Goal: Share content: Share content

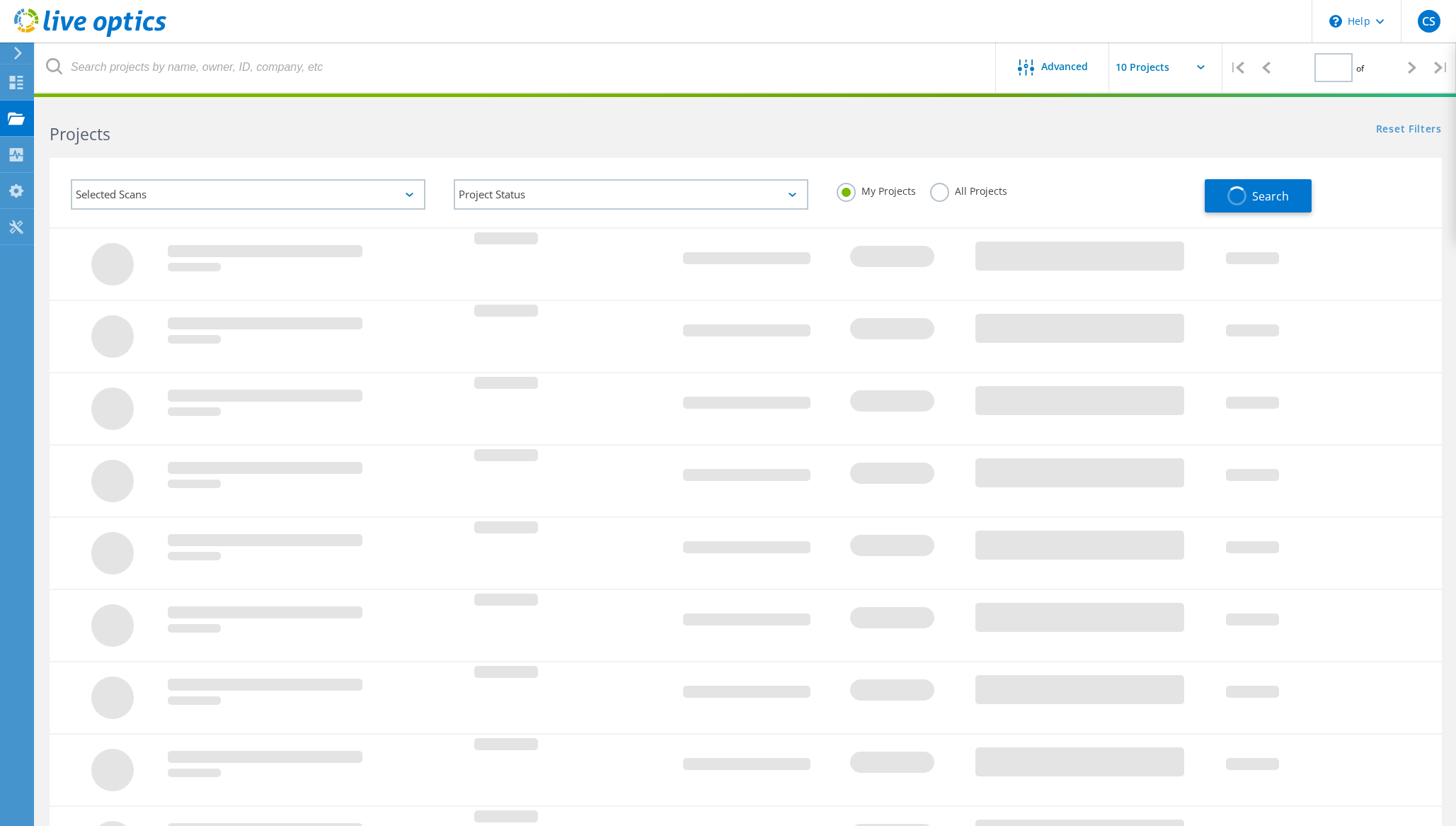
type input "1"
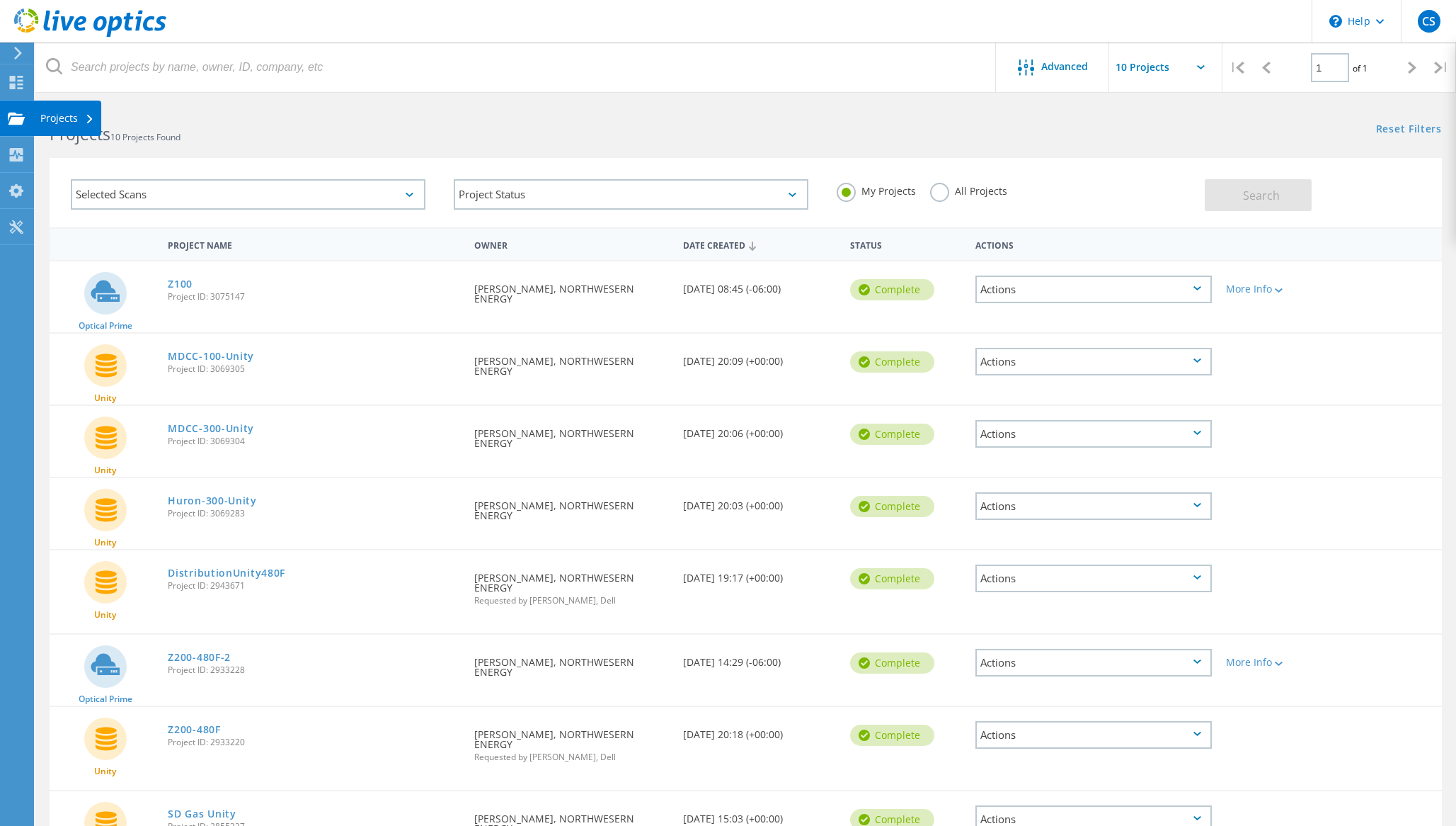
click at [64, 118] on div "Projects" at bounding box center [67, 117] width 54 height 10
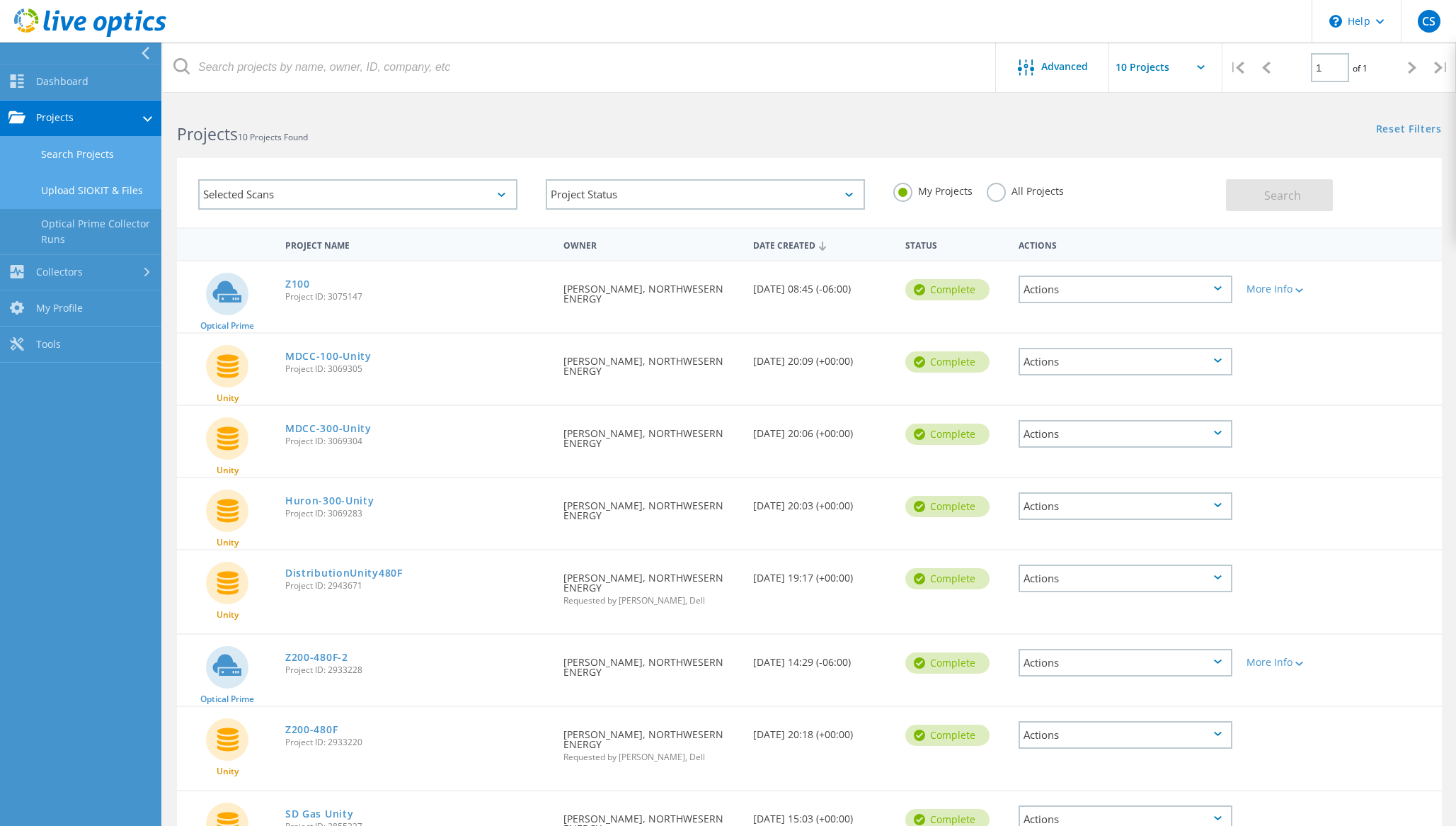
click at [100, 191] on link "Upload SIOKIT & Files" at bounding box center [81, 190] width 162 height 36
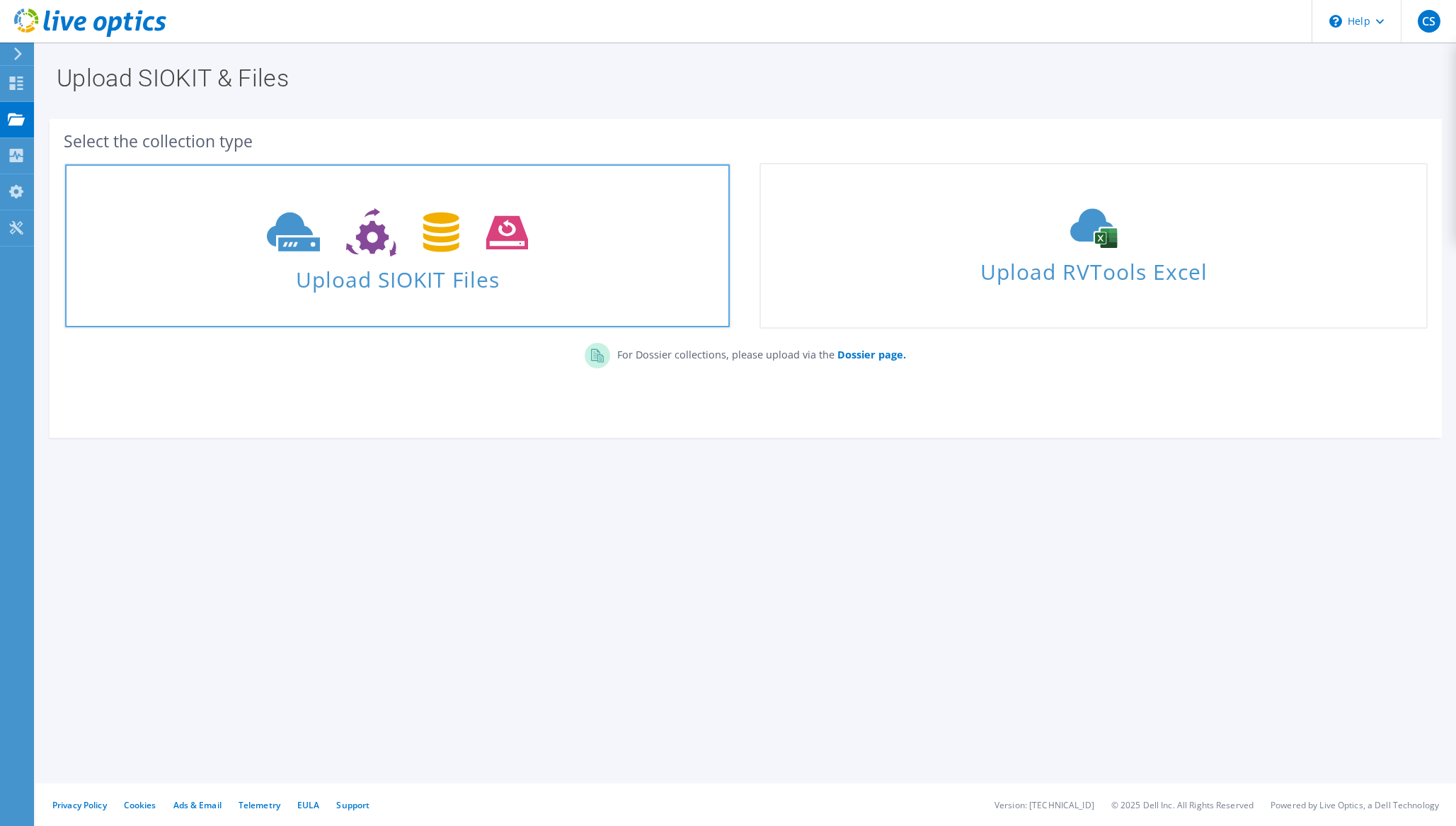
click at [412, 273] on span "Upload SIOKIT Files" at bounding box center [397, 275] width 665 height 30
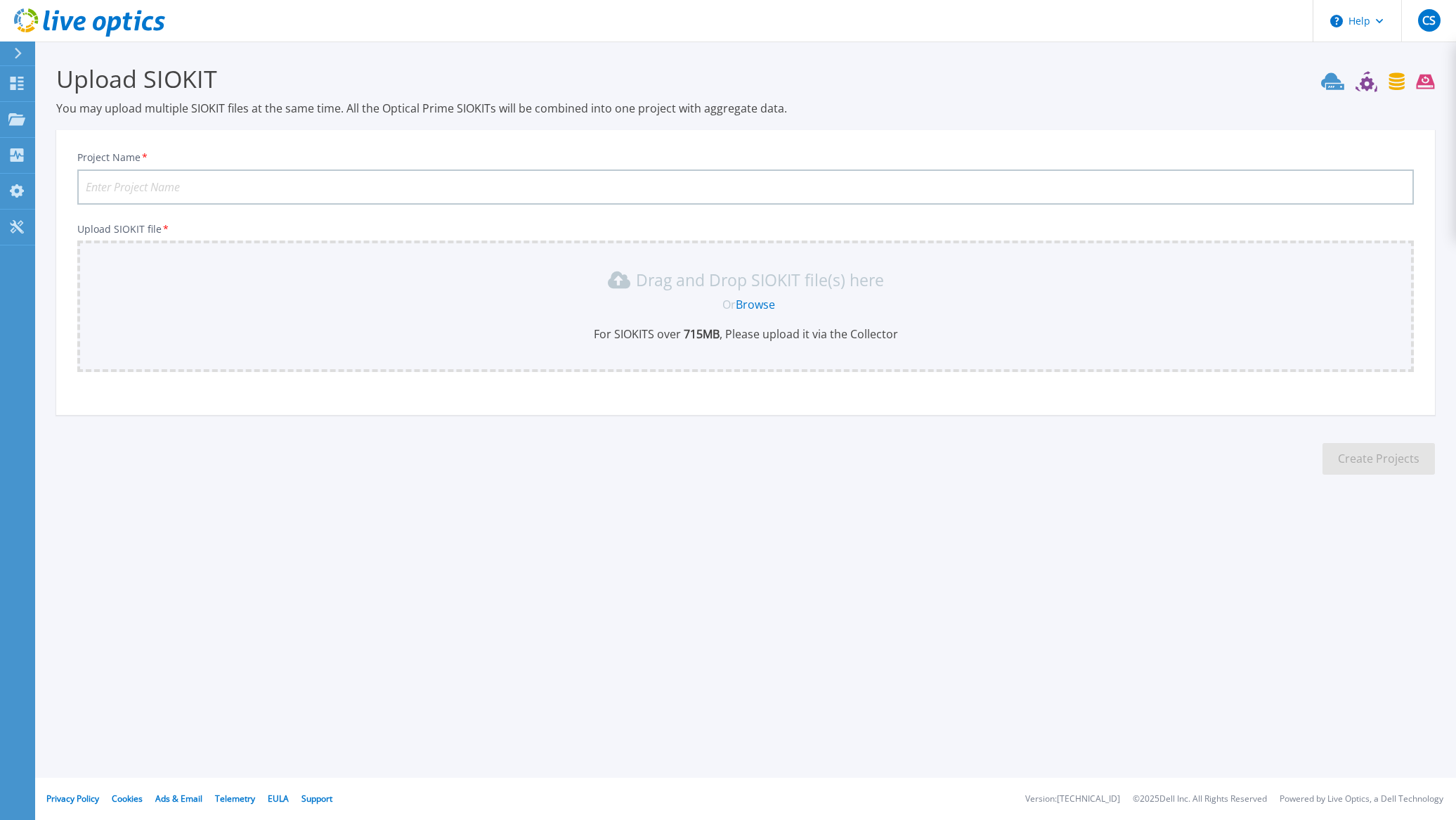
click at [760, 304] on link "Browse" at bounding box center [755, 305] width 40 height 16
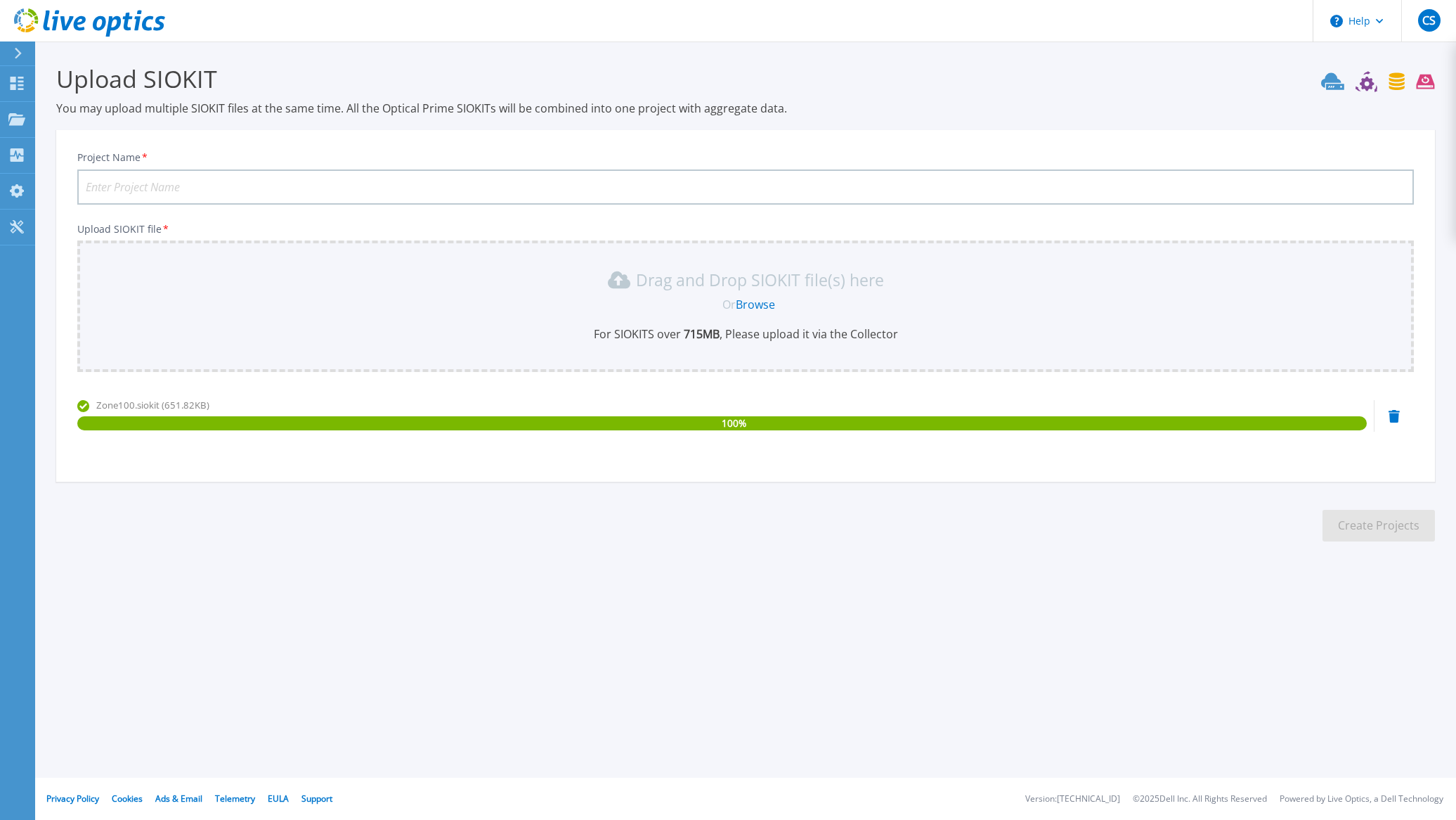
click at [238, 174] on input "Project Name *" at bounding box center [746, 187] width 1337 height 35
type input "U"
type input "Zone100"
click at [1377, 530] on button "Create Projects" at bounding box center [1378, 525] width 112 height 32
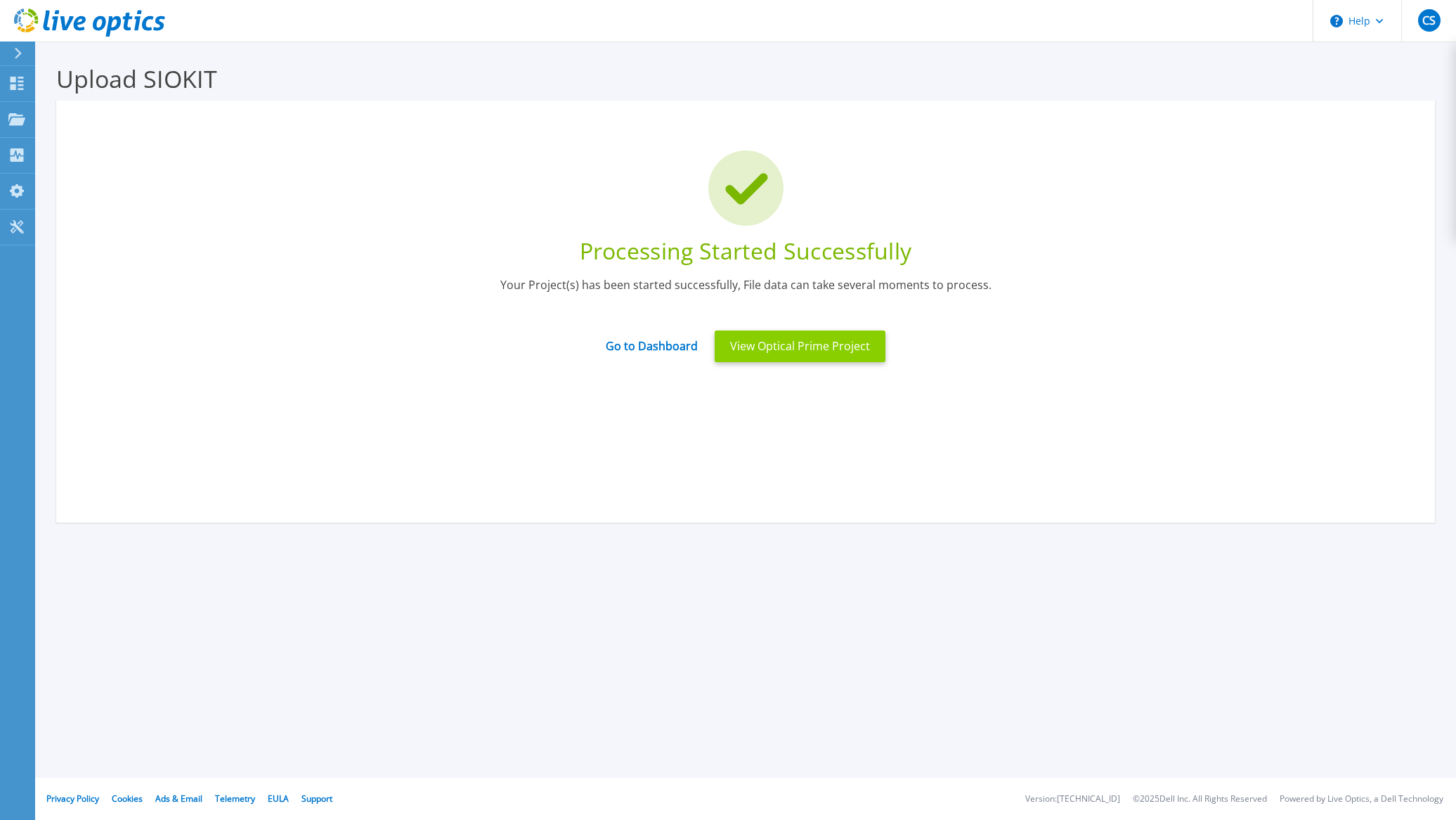
click at [784, 350] on button "View Optical Prime Project" at bounding box center [800, 346] width 171 height 32
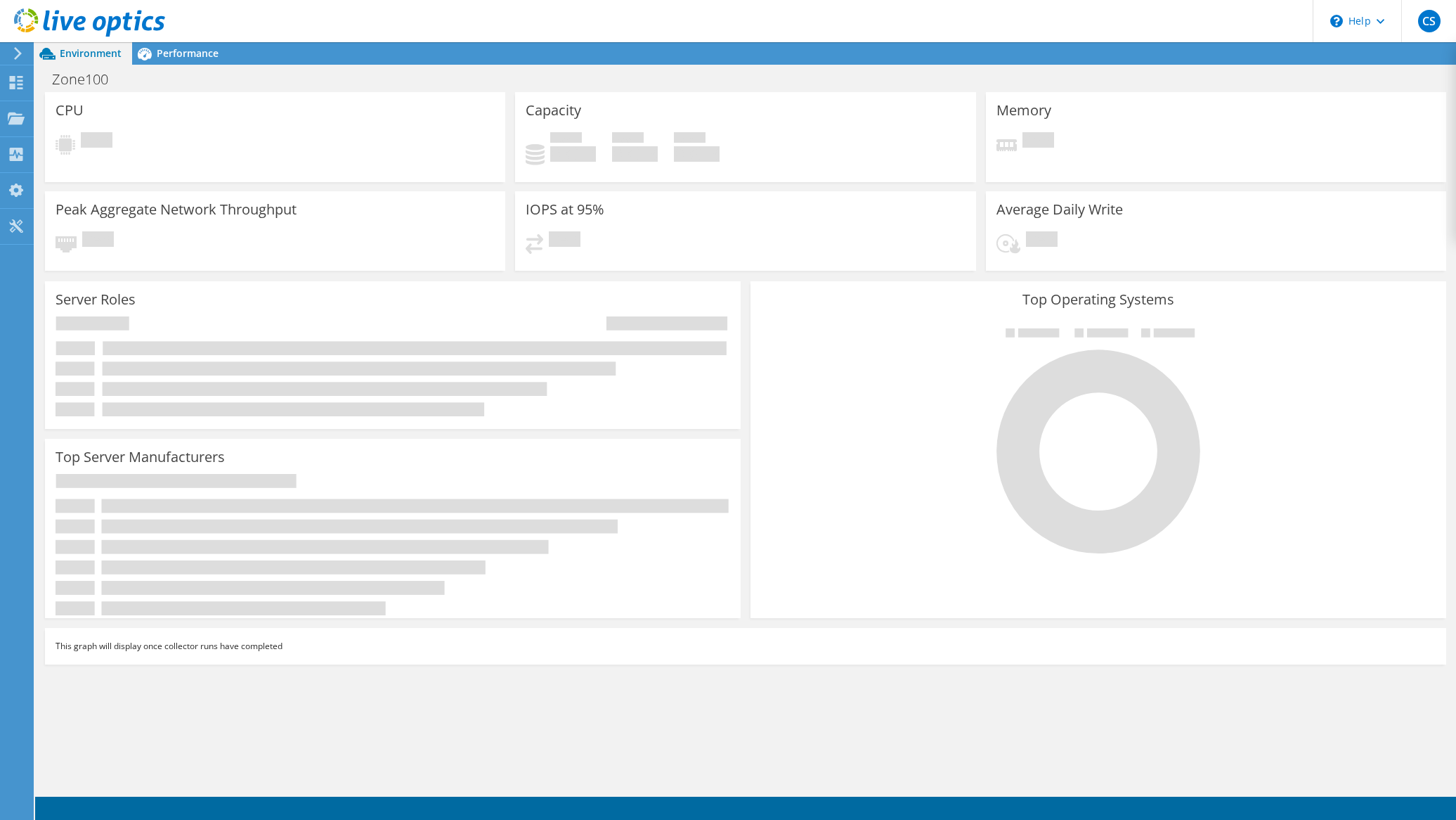
click at [19, 50] on icon at bounding box center [18, 53] width 11 height 12
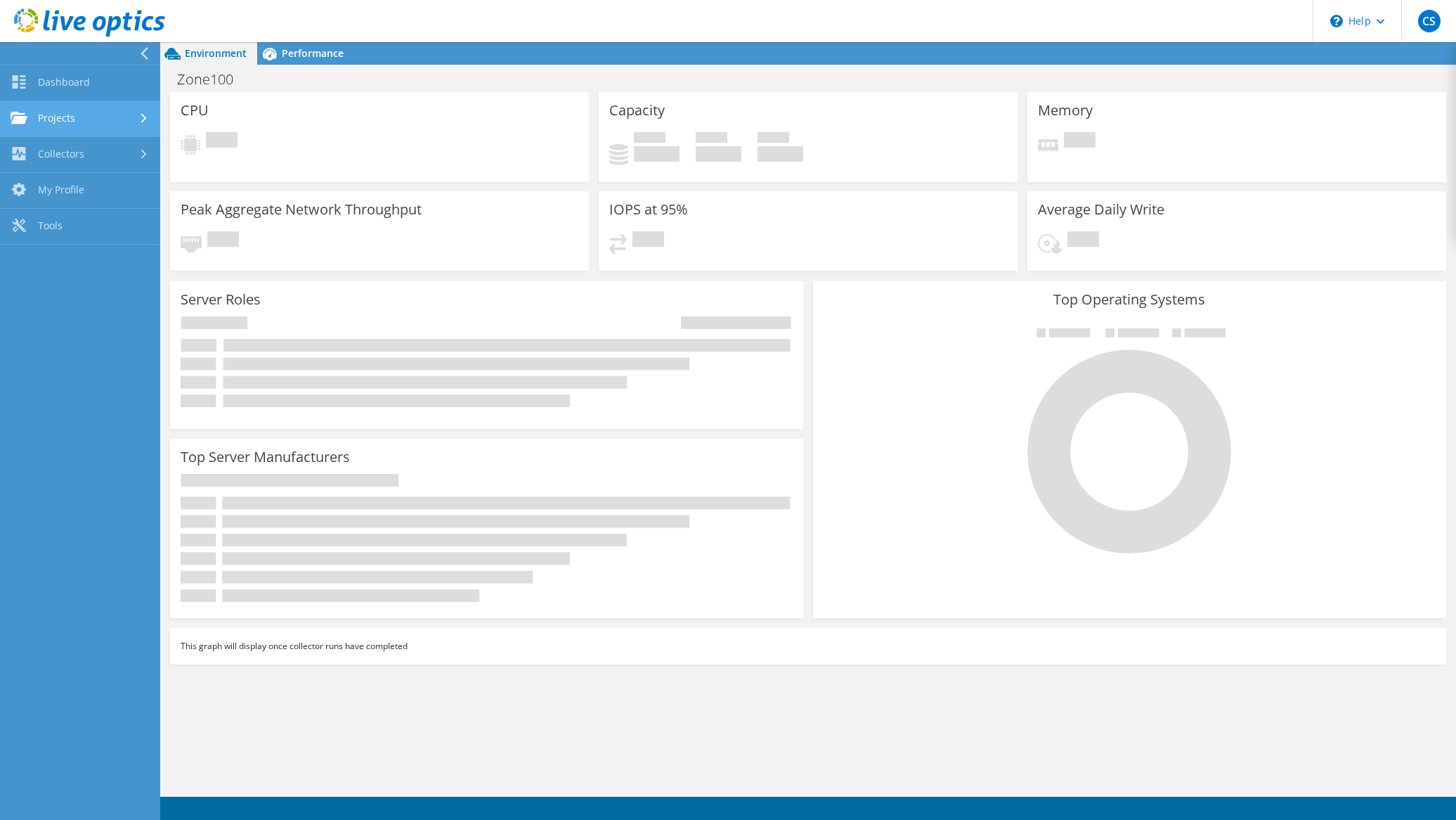
click at [57, 116] on link "Projects" at bounding box center [80, 119] width 161 height 36
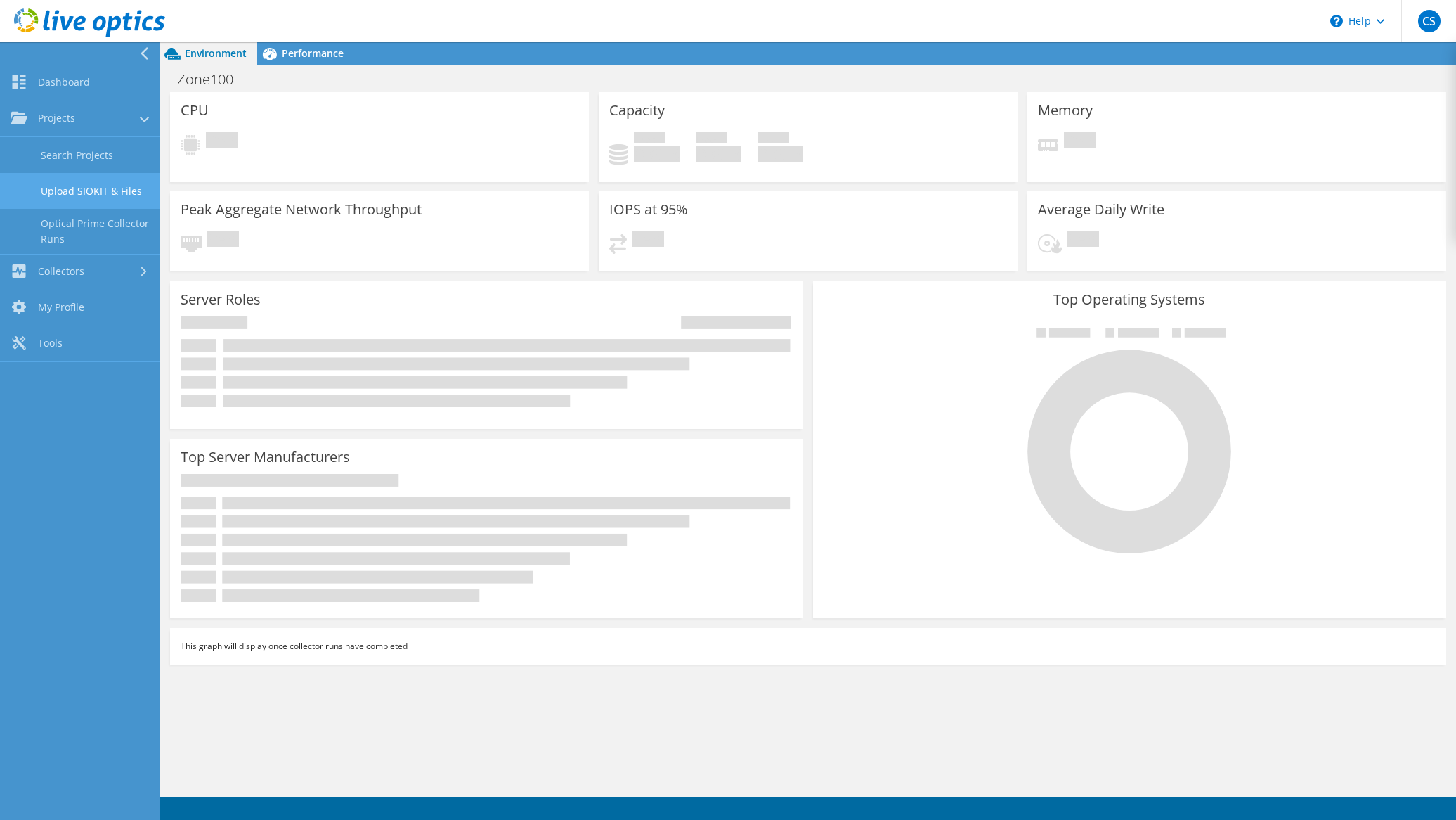
click at [74, 191] on link "Upload SIOKIT & Files" at bounding box center [80, 191] width 161 height 36
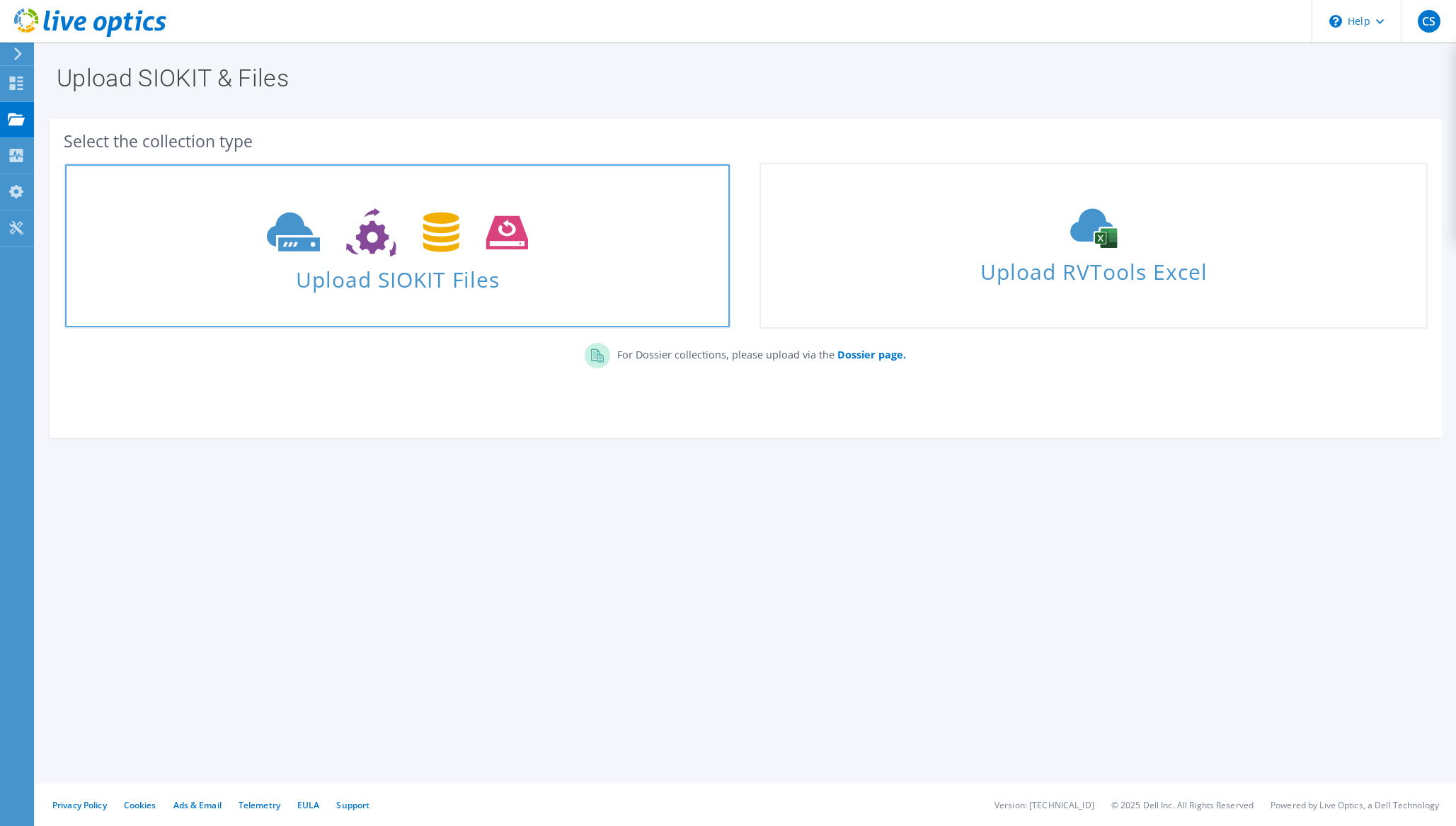
click at [417, 246] on icon at bounding box center [397, 232] width 261 height 49
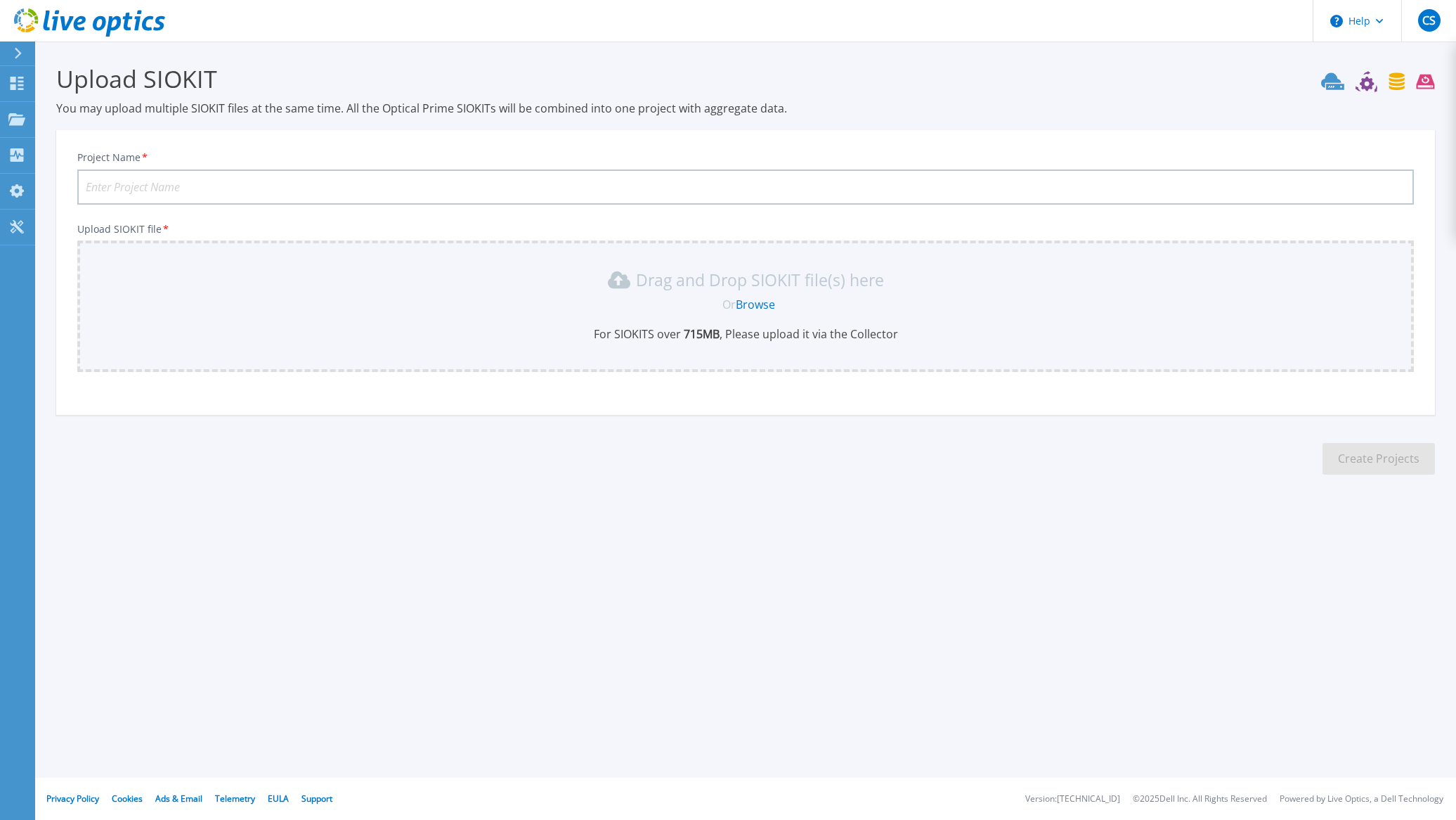
click at [357, 187] on input "Project Name *" at bounding box center [746, 187] width 1337 height 35
type input "Zone300"
click at [762, 301] on link "Browse" at bounding box center [755, 305] width 40 height 16
click at [754, 302] on link "Browse" at bounding box center [755, 305] width 40 height 16
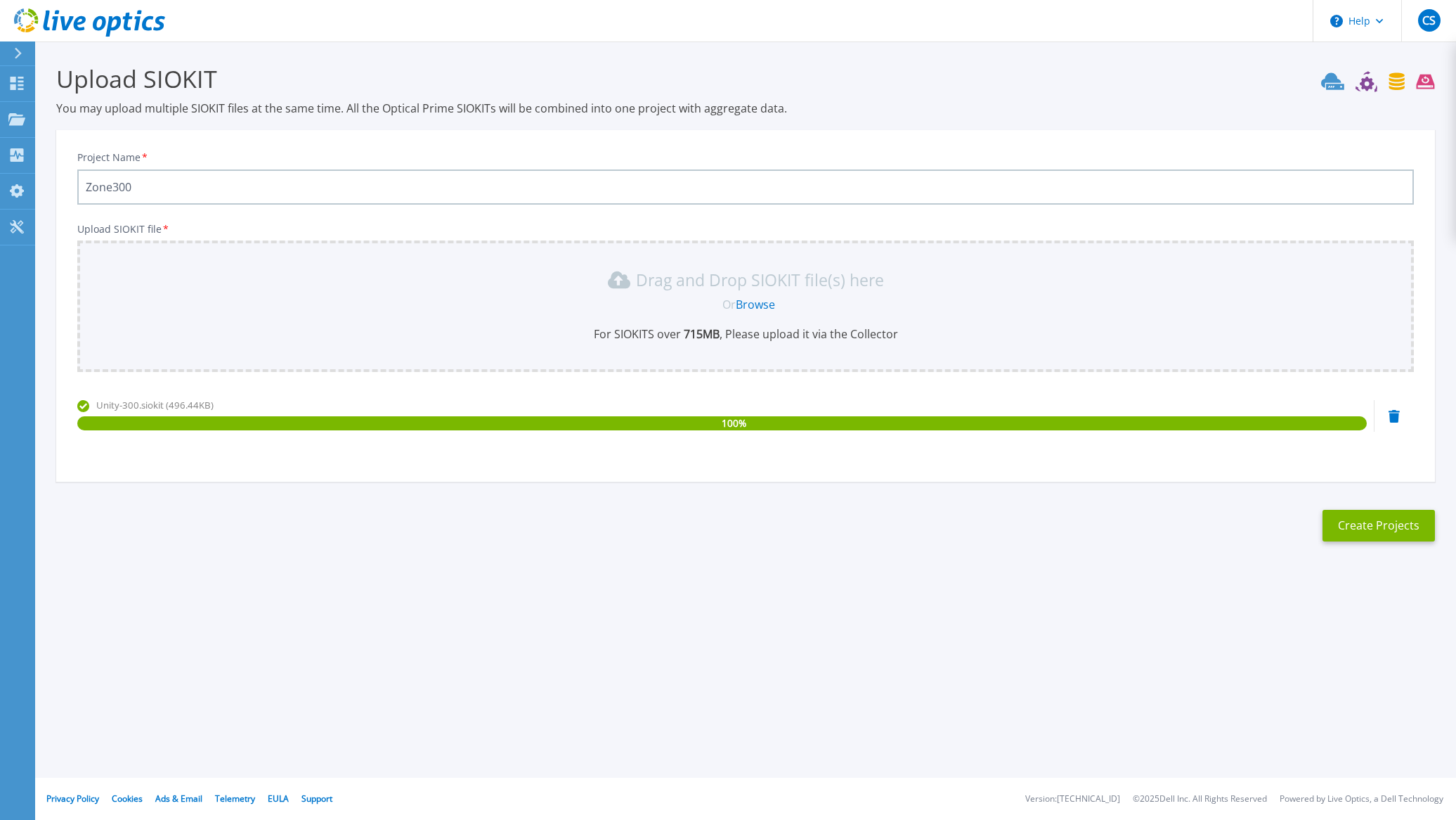
click at [919, 548] on section "Upload SIOKIT You may upload multiple SIOKIT files at the same time. All the Op…" at bounding box center [746, 307] width 1421 height 531
click at [1382, 524] on button "Create Projects" at bounding box center [1378, 525] width 112 height 32
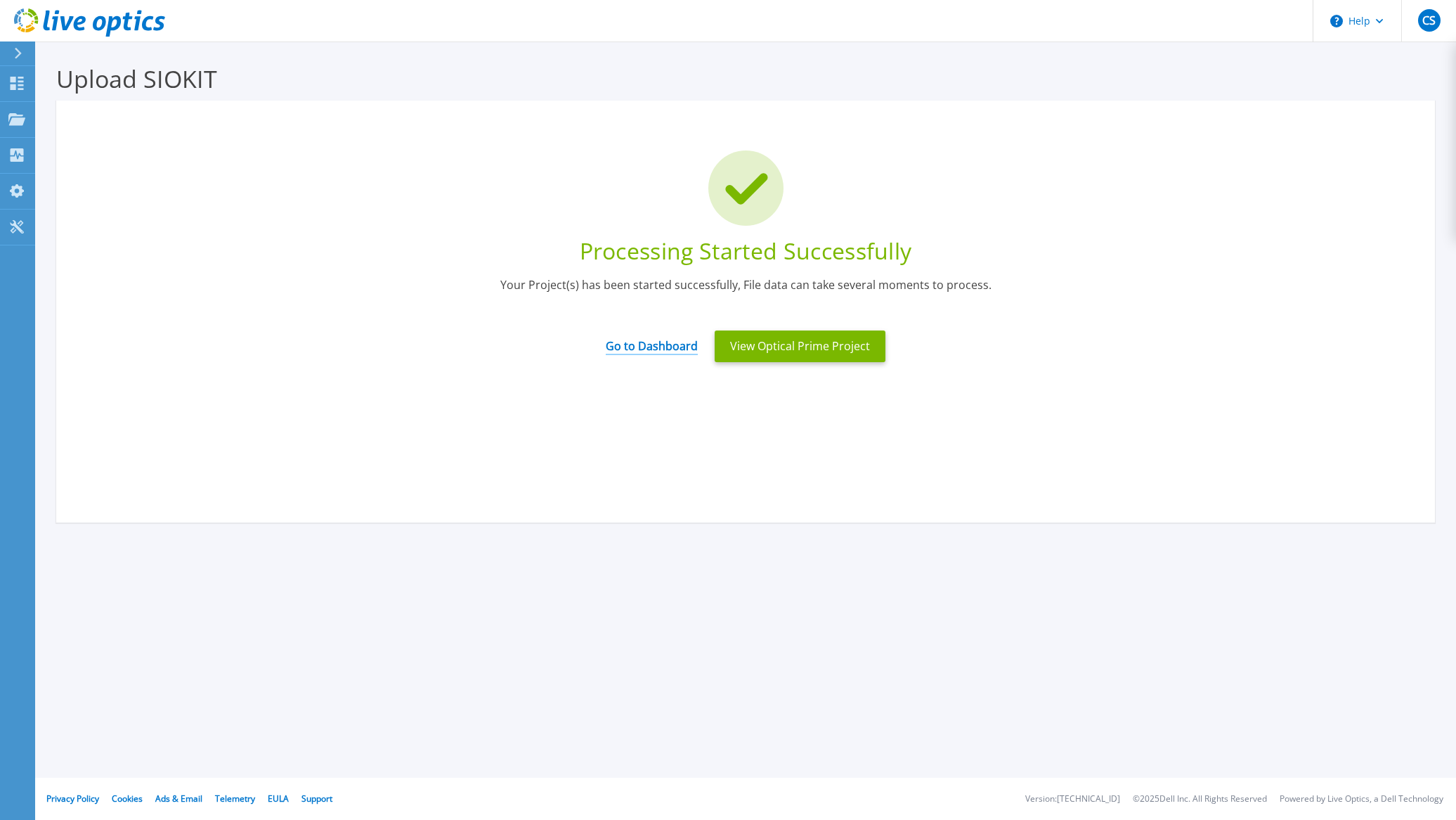
click at [642, 345] on link "Go to Dashboard" at bounding box center [651, 341] width 92 height 27
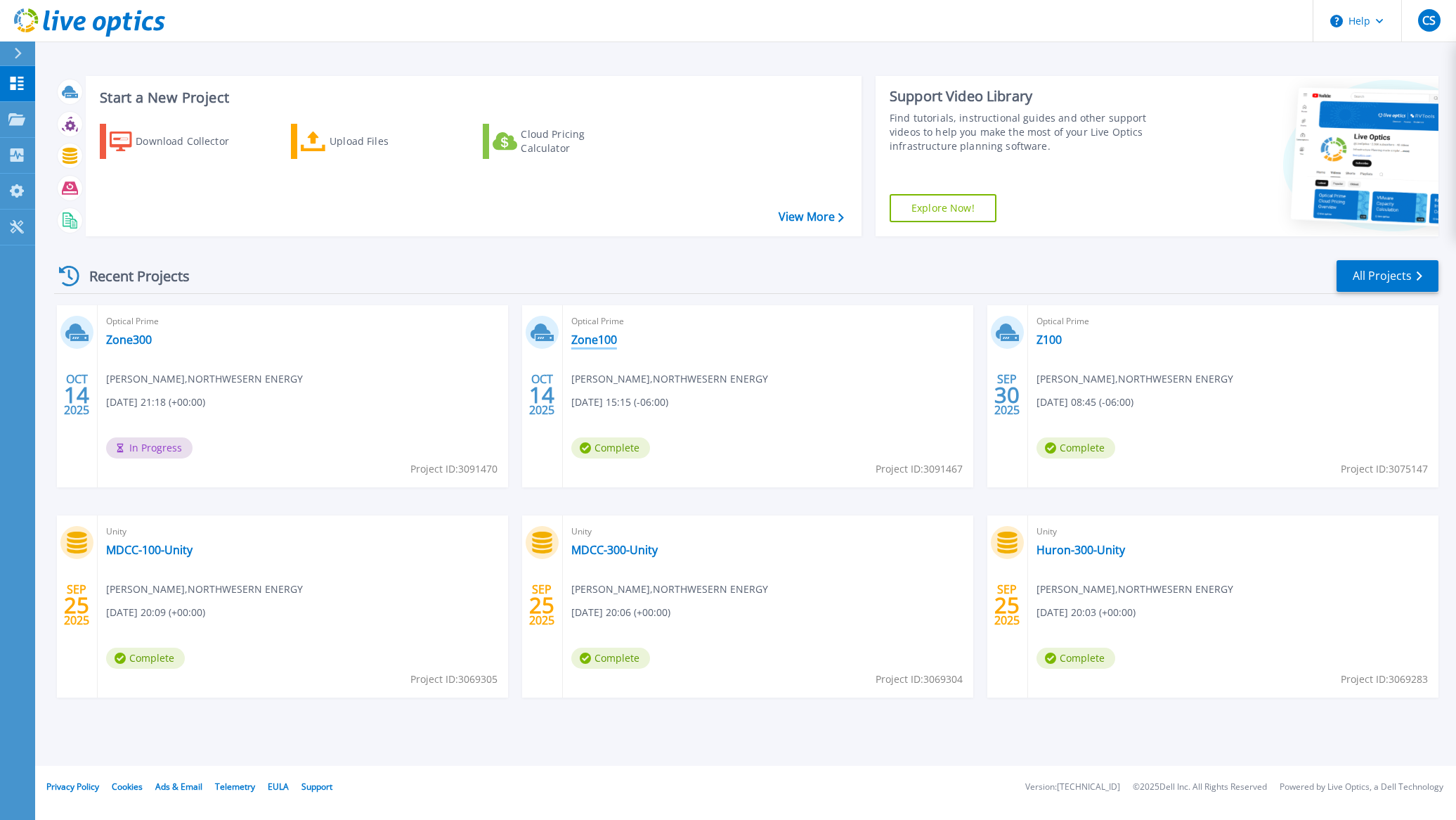
click at [594, 343] on link "Zone100" at bounding box center [594, 340] width 46 height 14
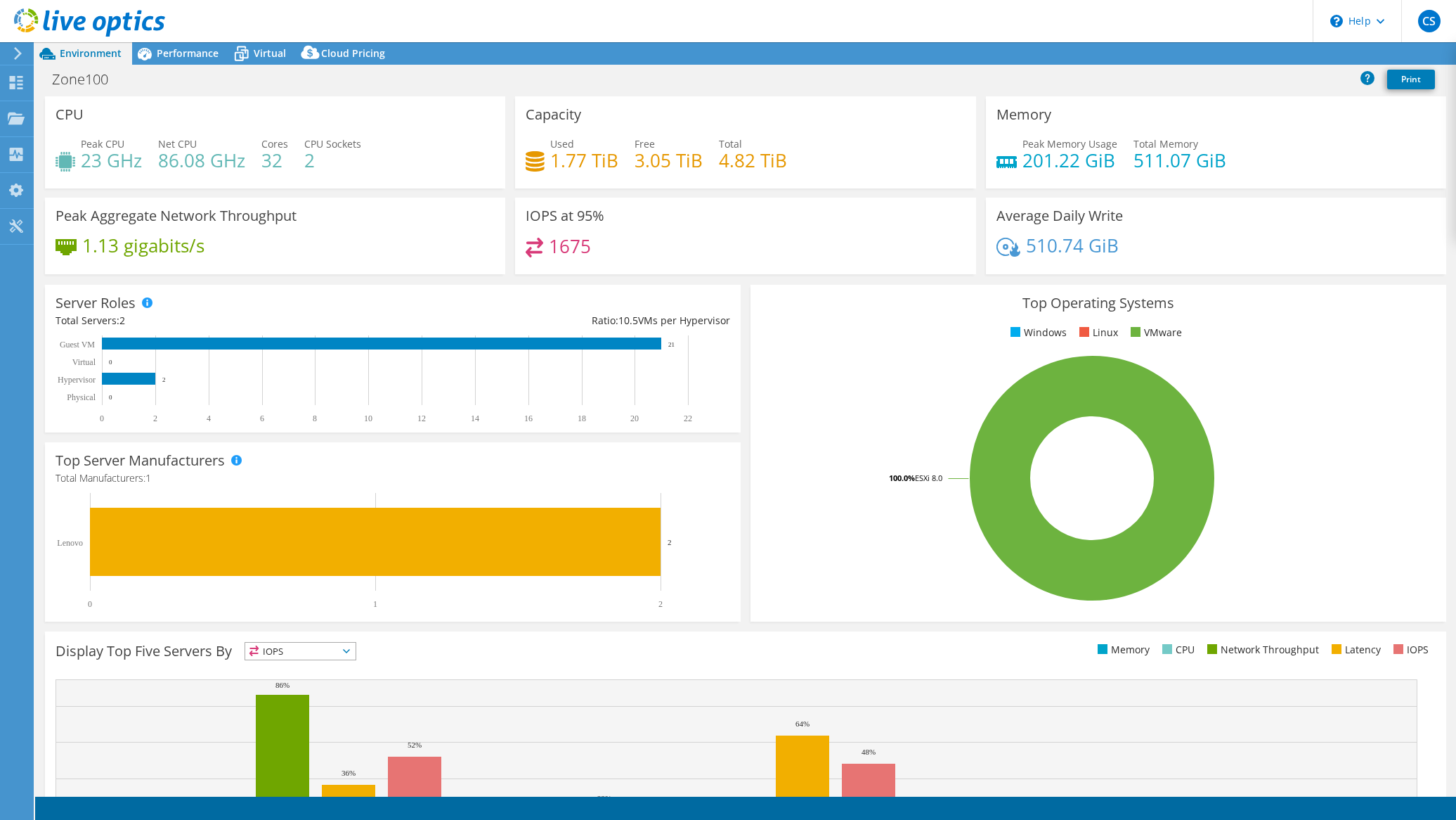
select select "USD"
click at [257, 57] on span "Virtual" at bounding box center [269, 53] width 33 height 13
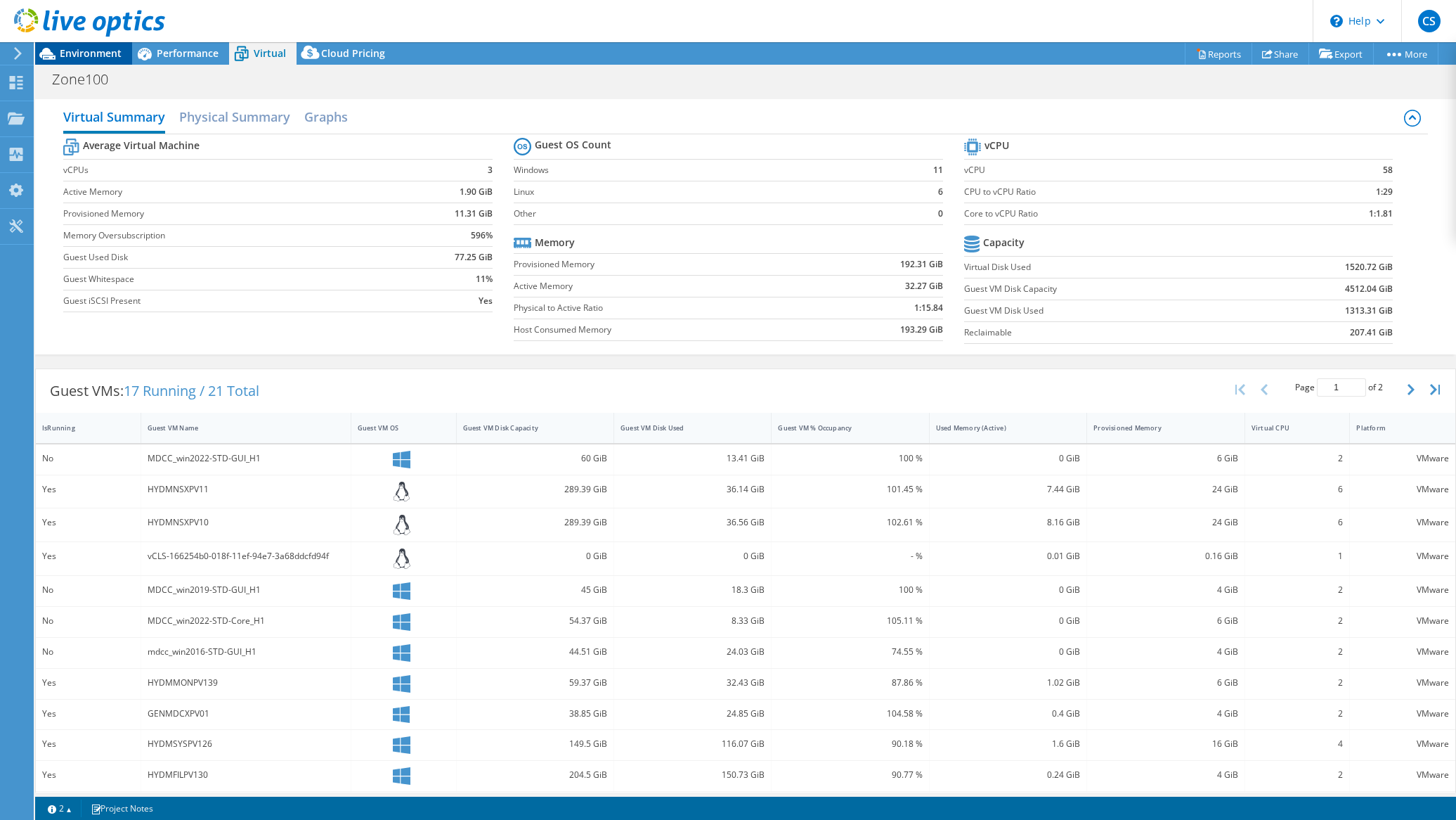
click at [87, 54] on span "Environment" at bounding box center [91, 53] width 62 height 13
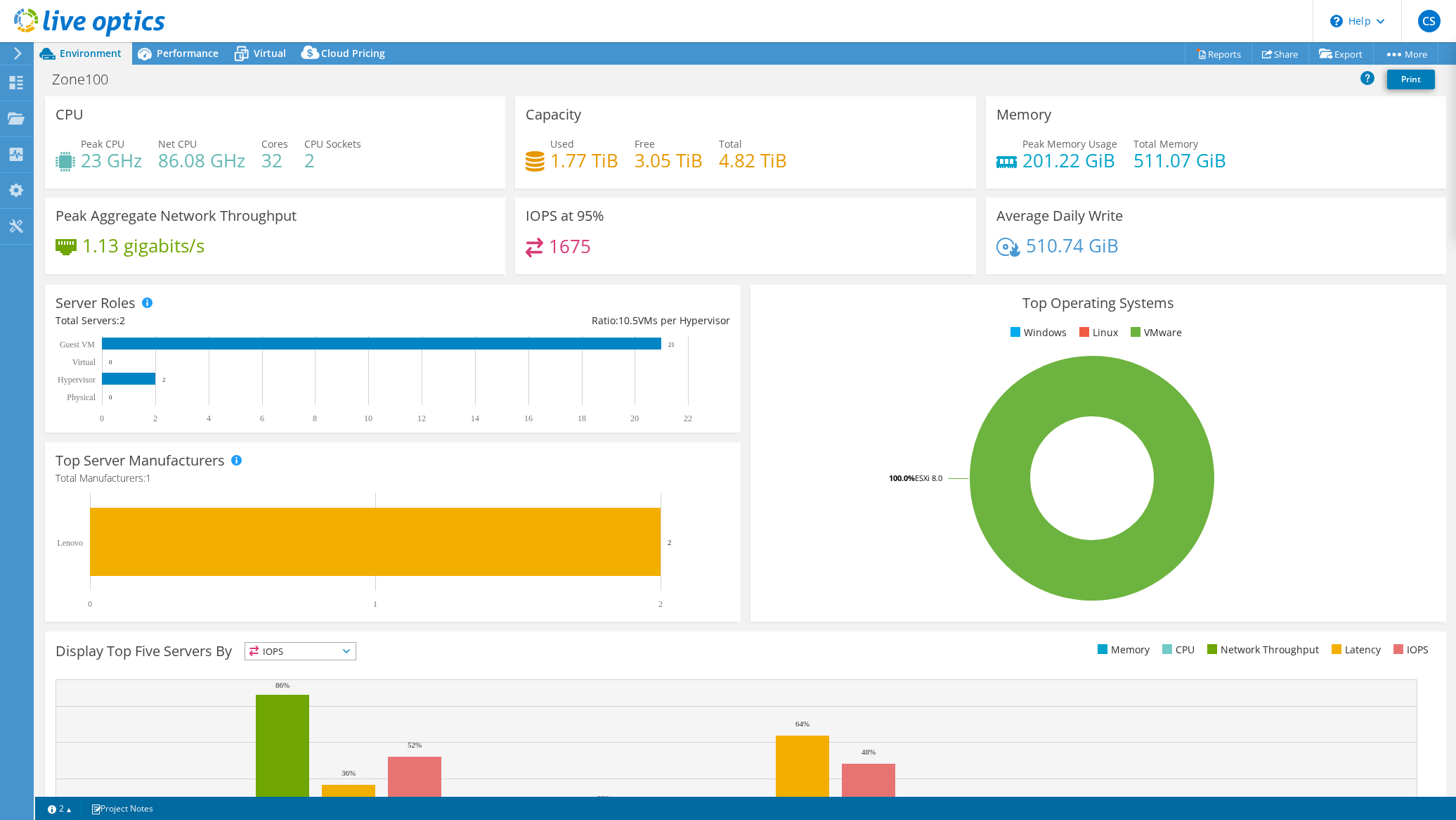
drag, startPoint x: 401, startPoint y: 104, endPoint x: 403, endPoint y: 97, distance: 7.3
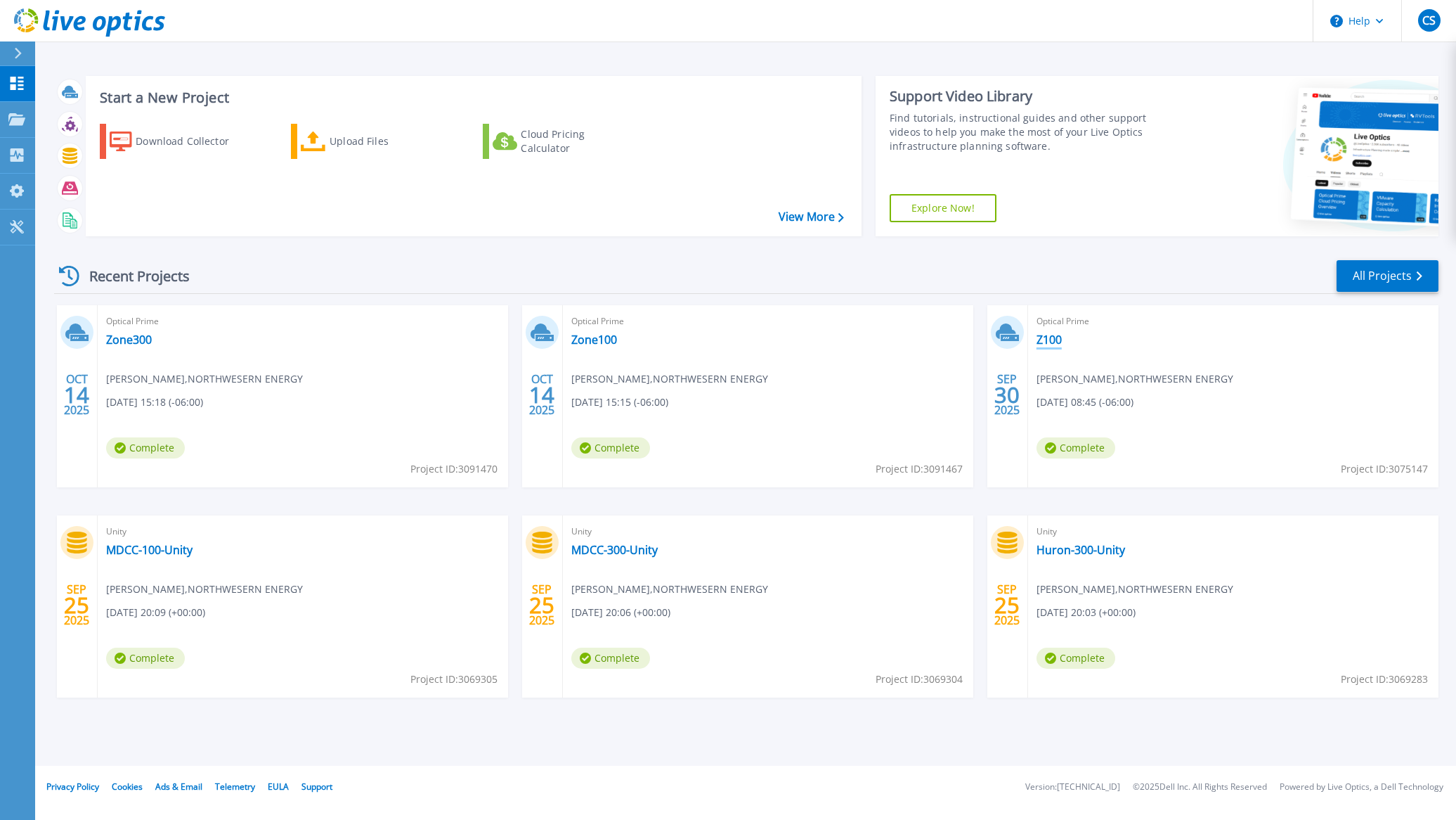
click at [1055, 340] on link "Z100" at bounding box center [1049, 340] width 26 height 14
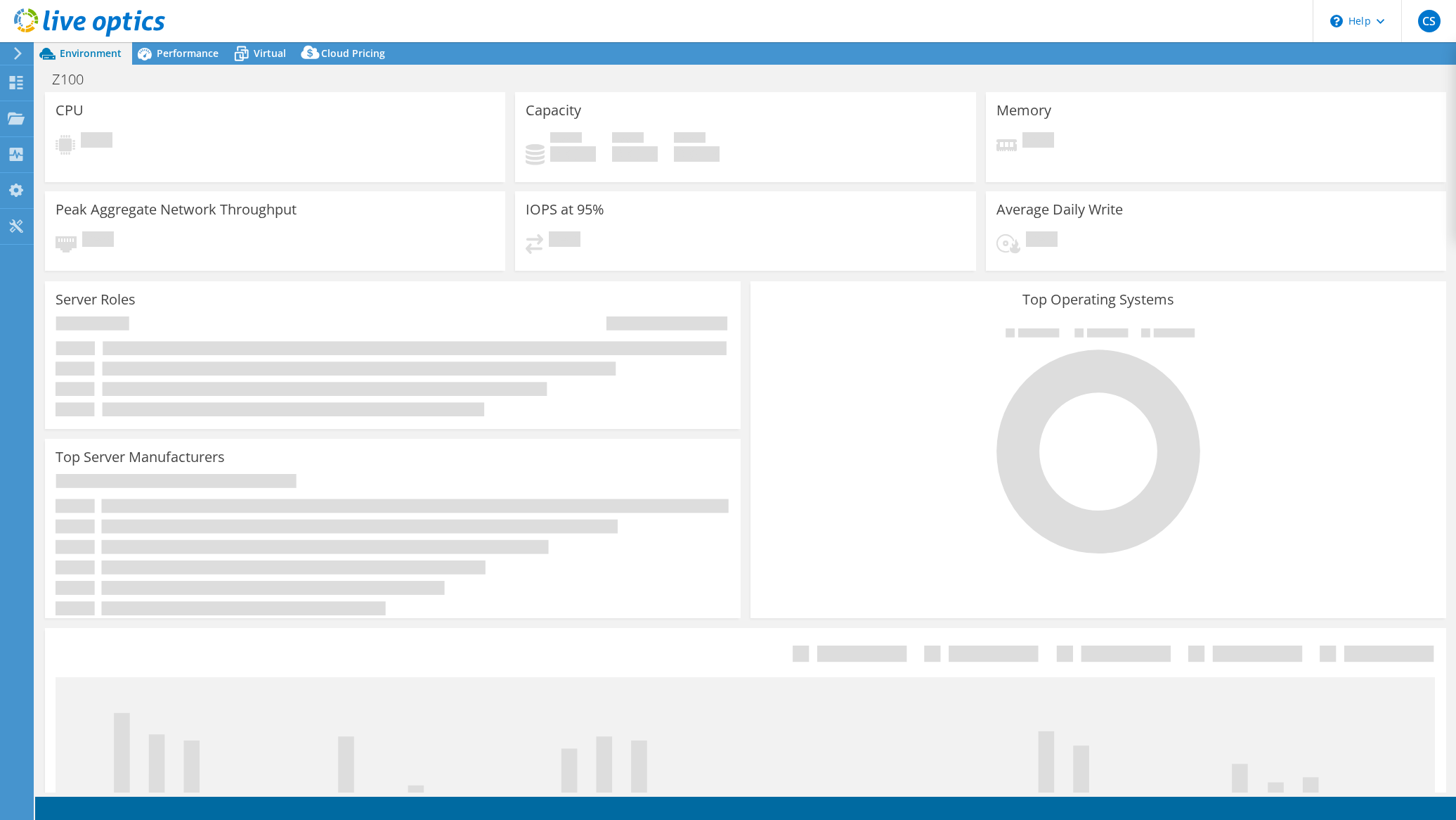
select select "USD"
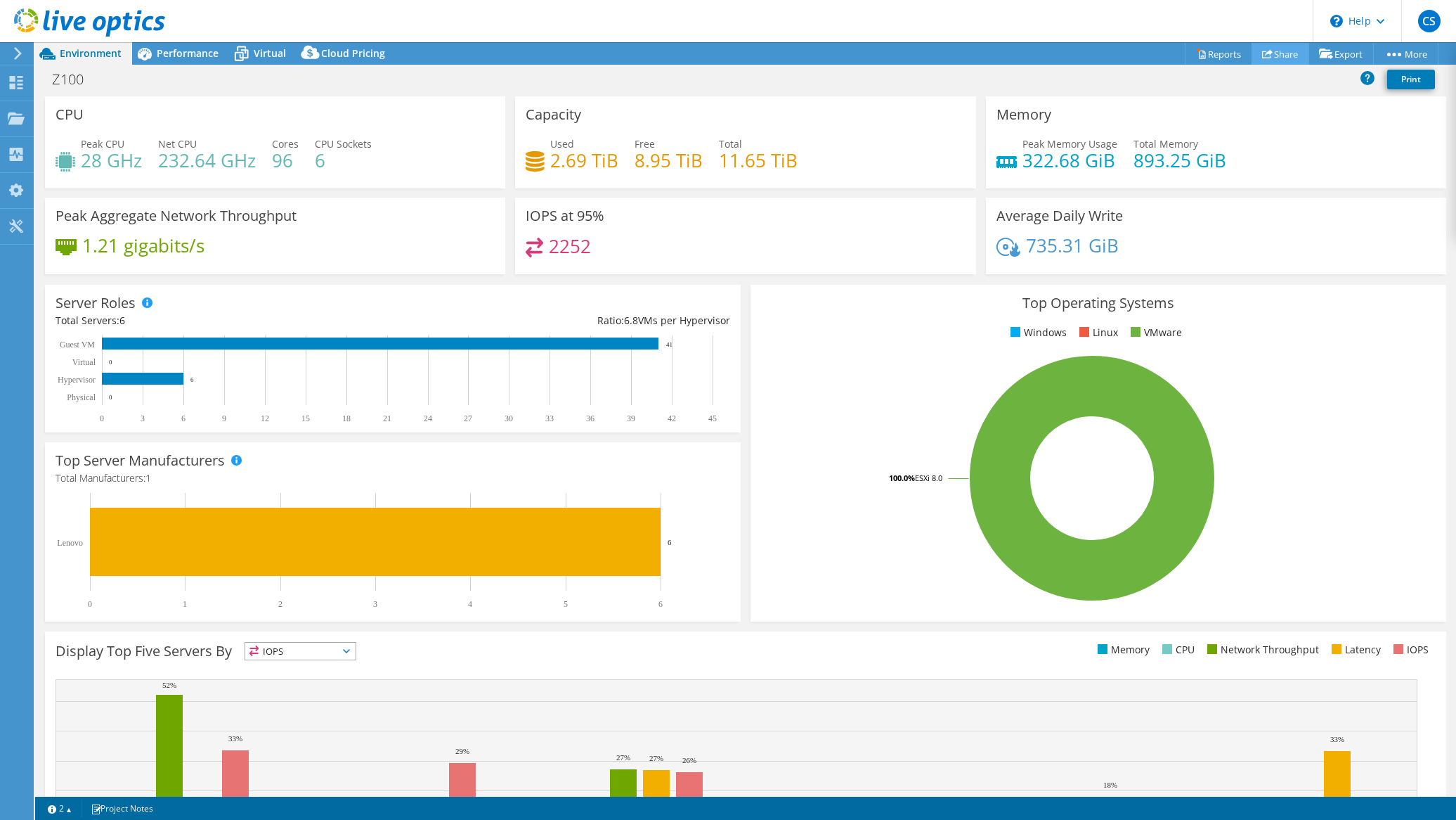
click at [1277, 56] on link "Share" at bounding box center [1280, 54] width 57 height 22
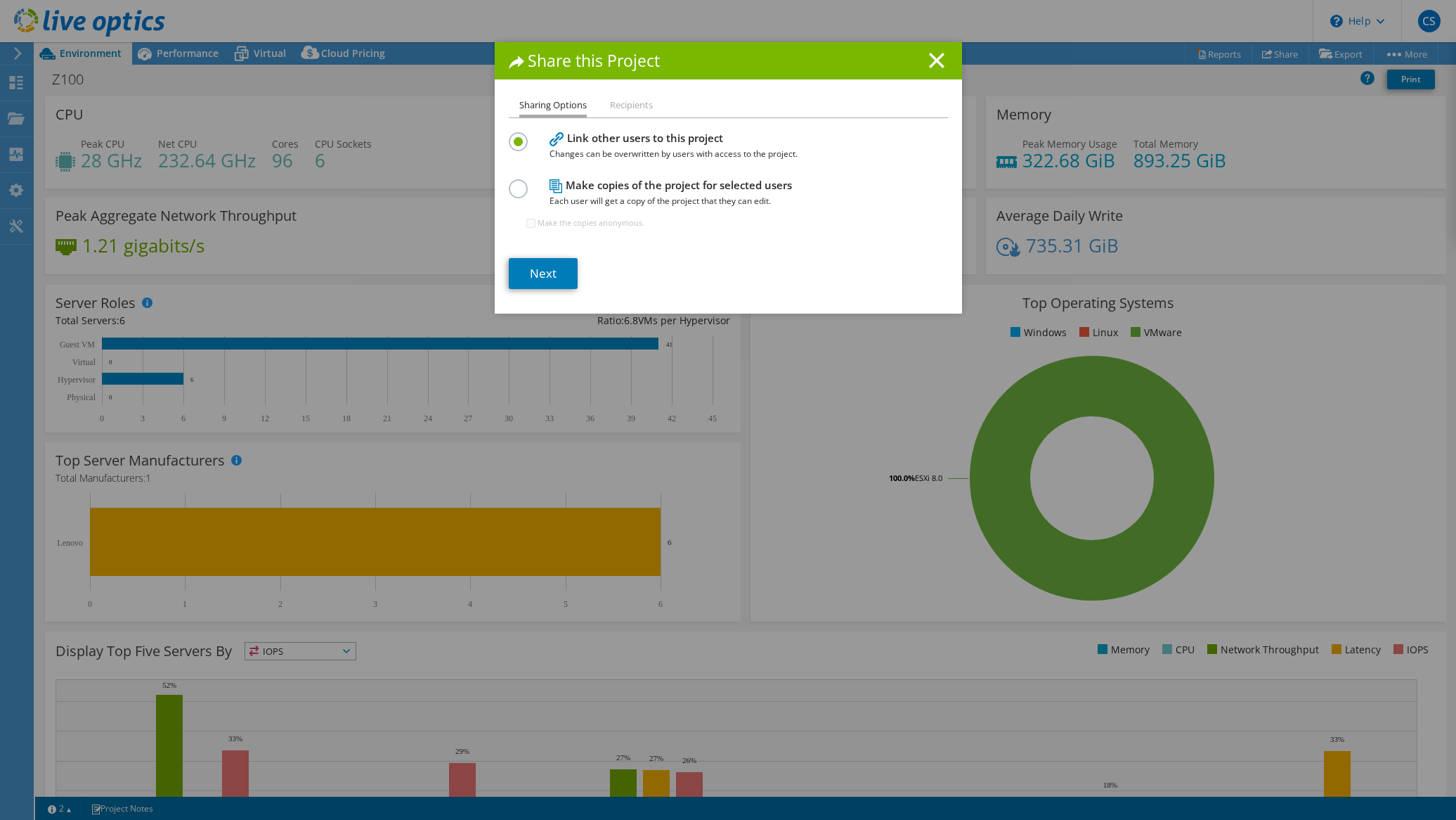
click at [634, 98] on li "Recipients" at bounding box center [631, 106] width 43 height 18
click at [631, 106] on li "Recipients" at bounding box center [631, 106] width 43 height 18
click at [922, 58] on h1 "Share this Project" at bounding box center [729, 61] width 439 height 16
click at [930, 60] on line at bounding box center [937, 61] width 14 height 14
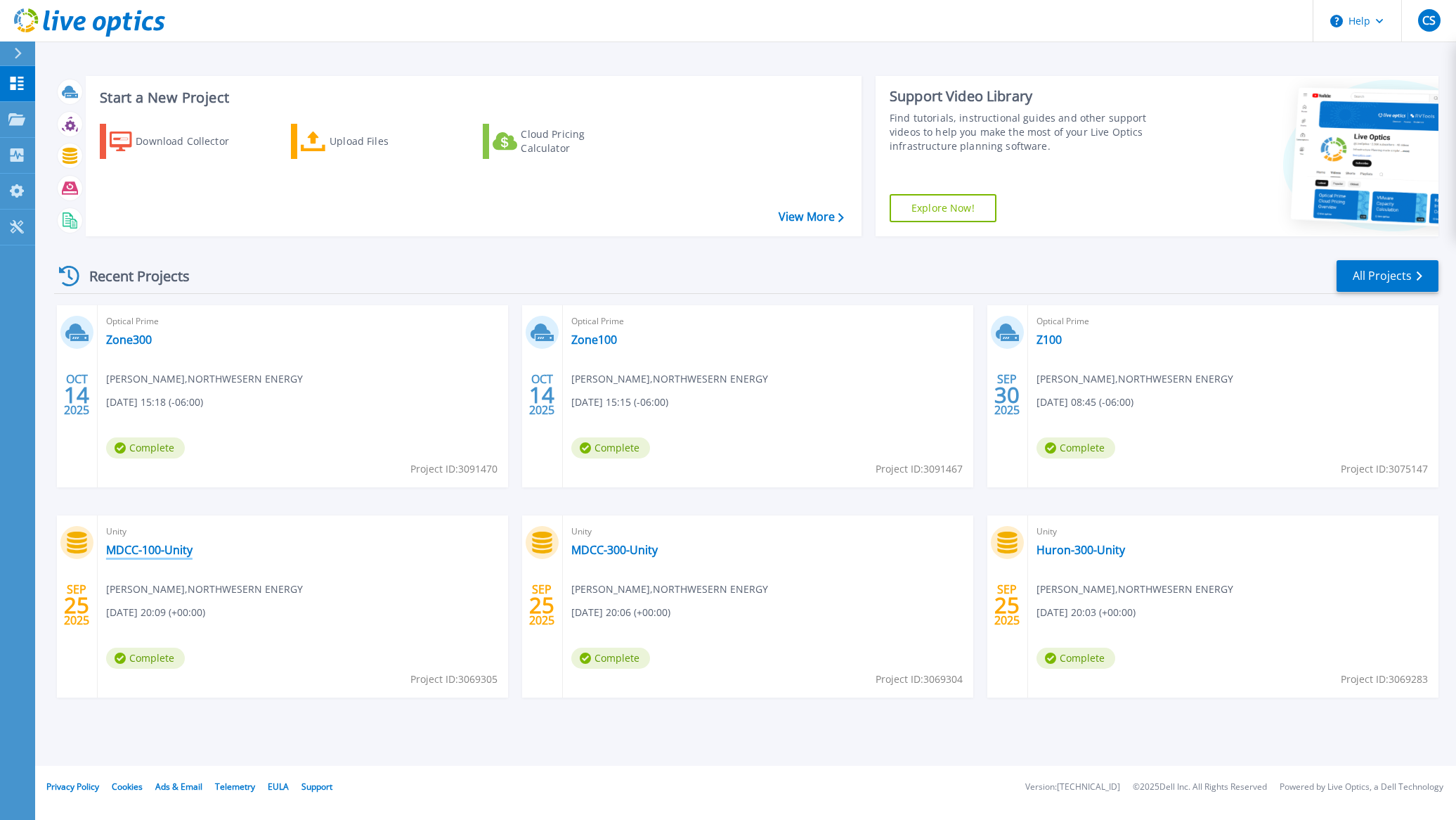
click at [171, 548] on link "MDCC-100-Unity" at bounding box center [149, 550] width 86 height 14
click at [140, 335] on link "Zone300" at bounding box center [129, 340] width 46 height 14
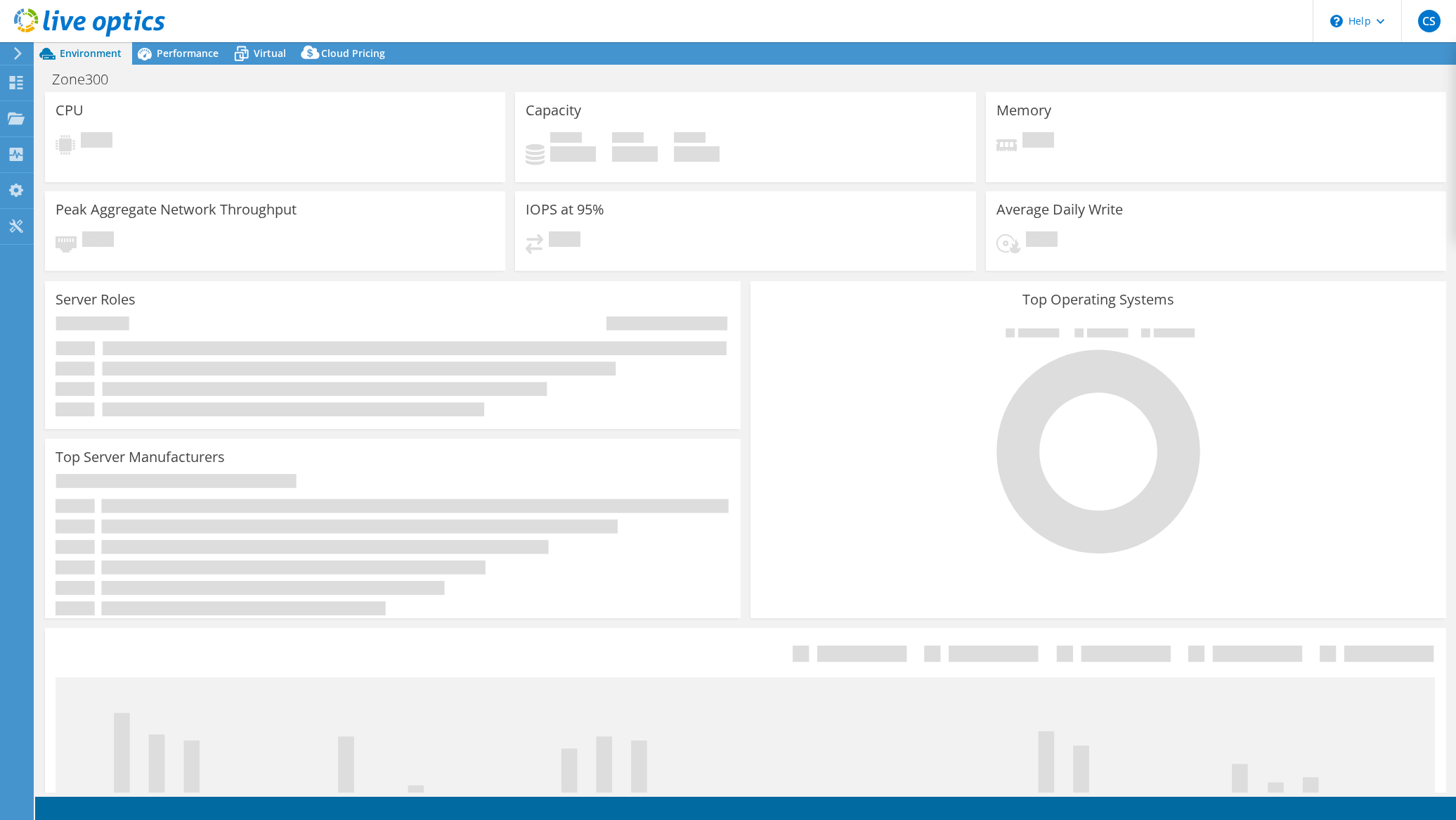
select select "USD"
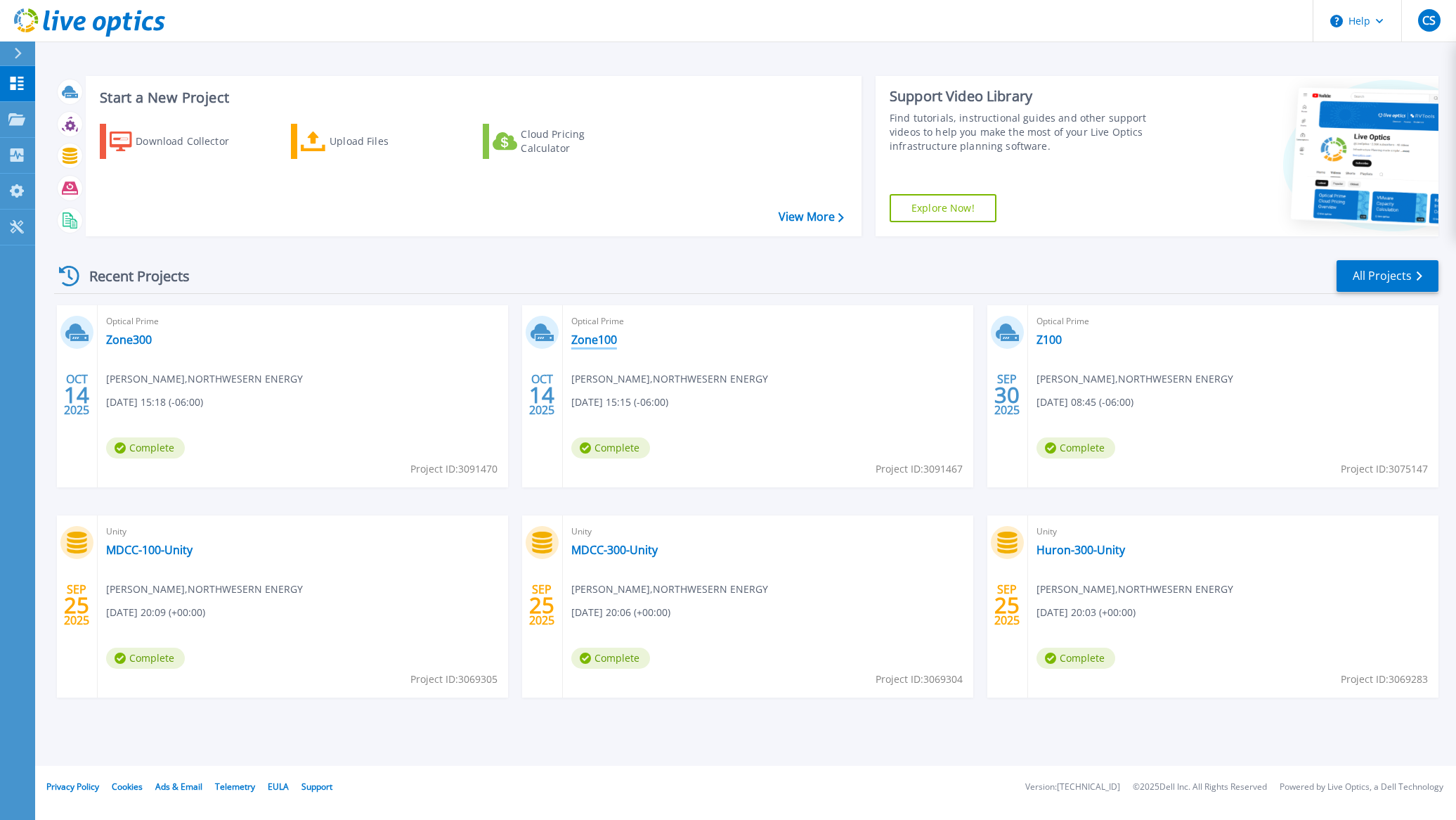
click at [602, 336] on link "Zone100" at bounding box center [594, 340] width 46 height 14
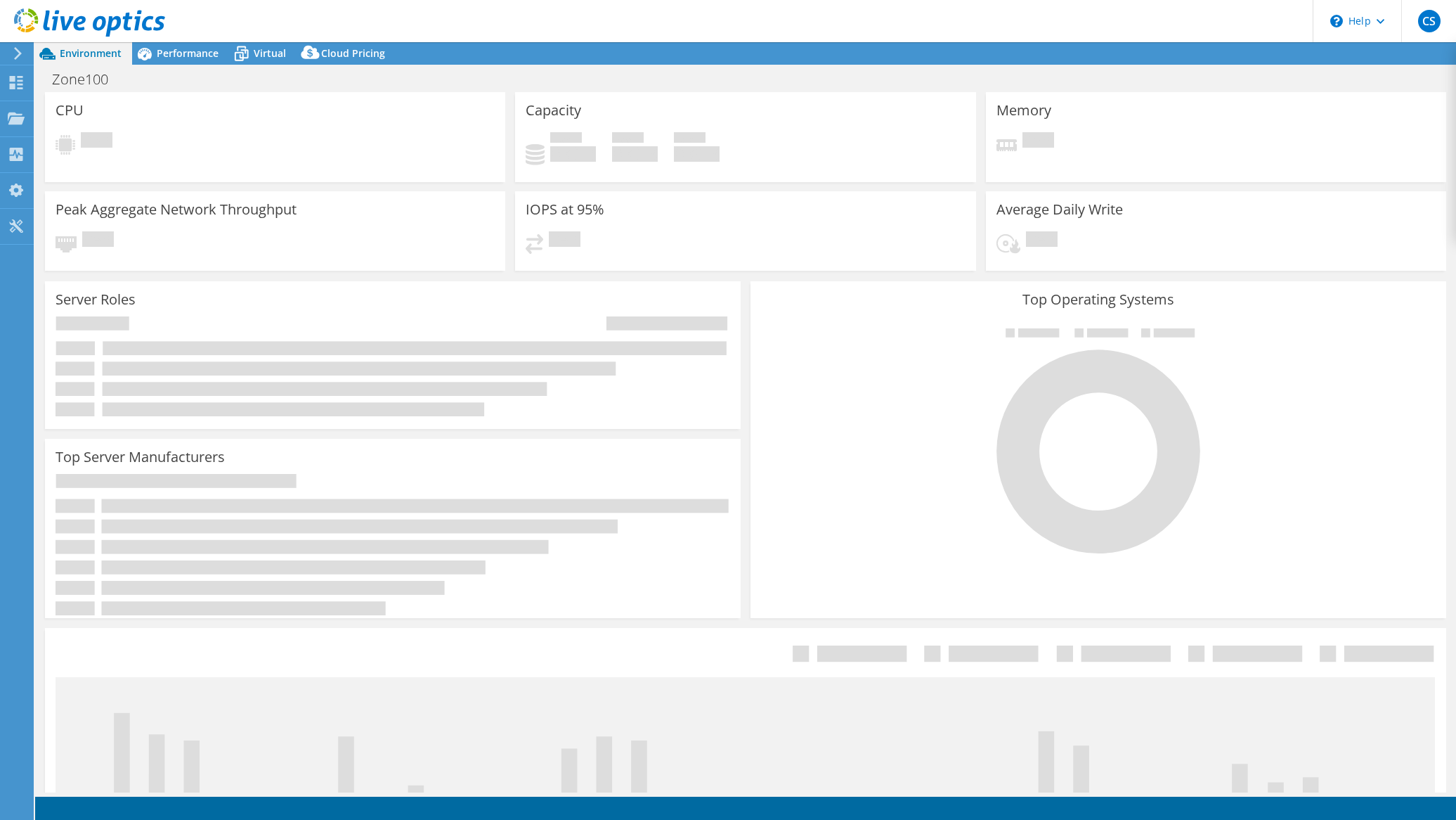
select select "USD"
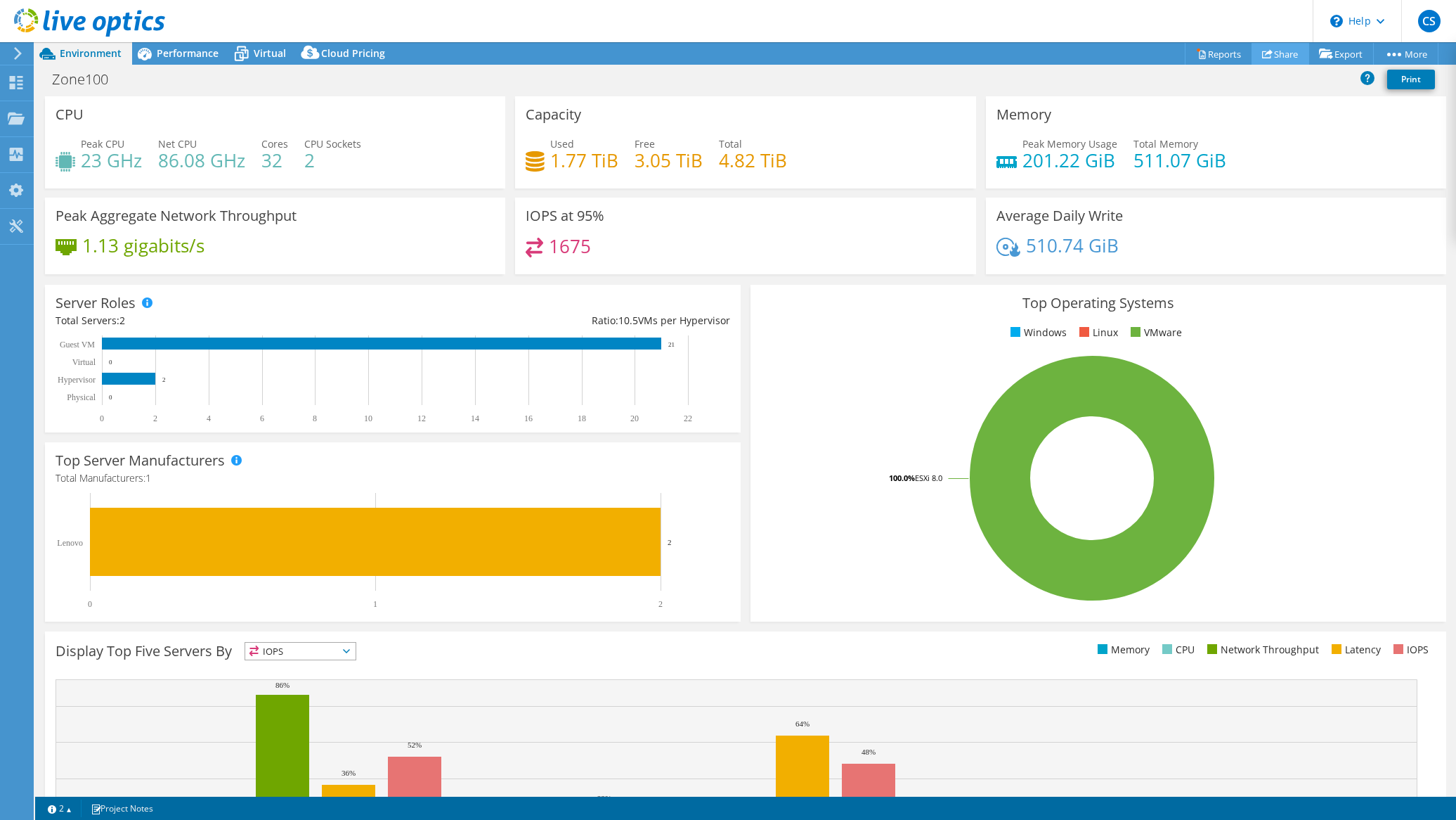
click at [1282, 54] on link "Share" at bounding box center [1280, 54] width 57 height 22
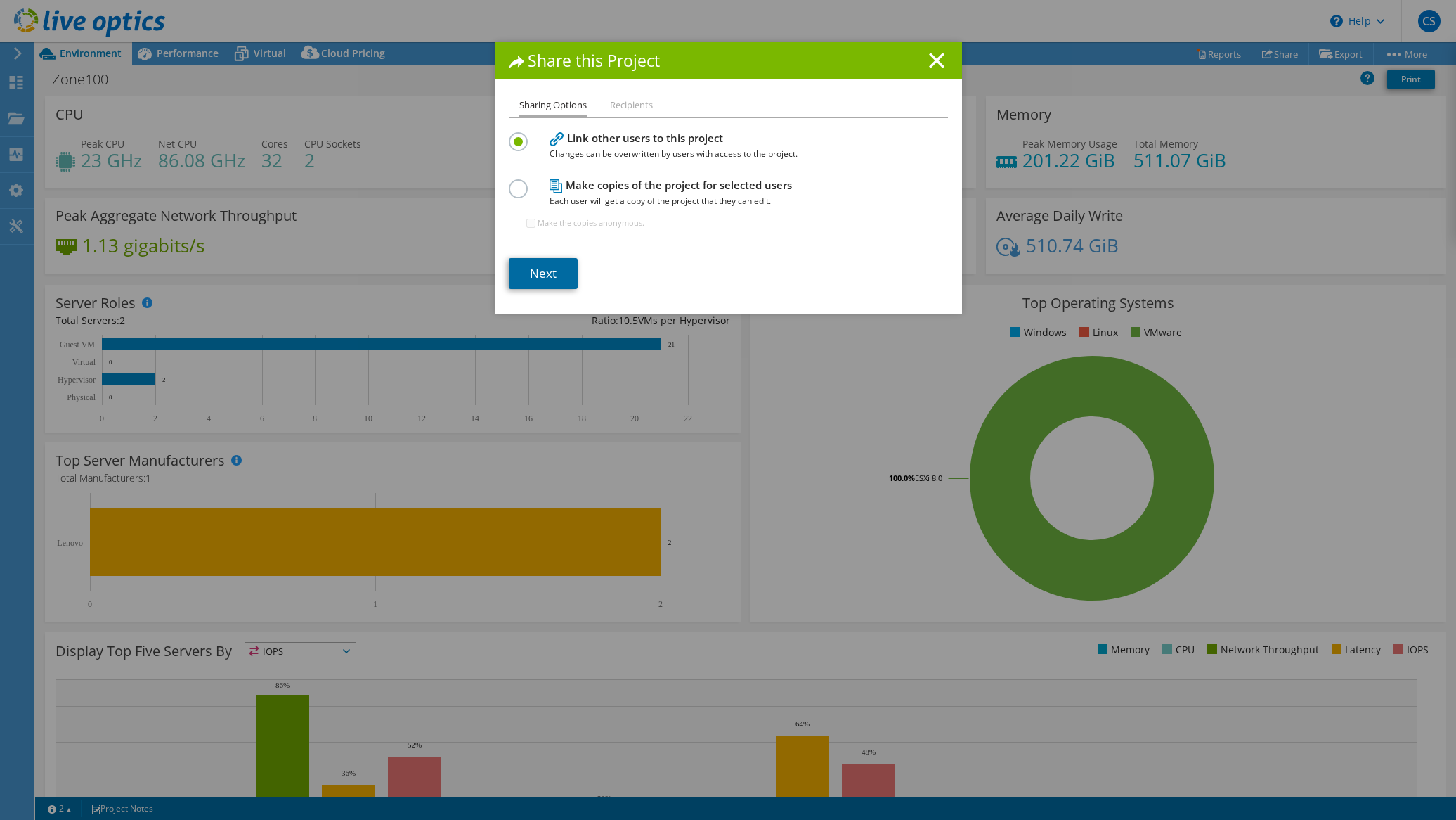
click at [546, 271] on link "Next" at bounding box center [544, 273] width 69 height 31
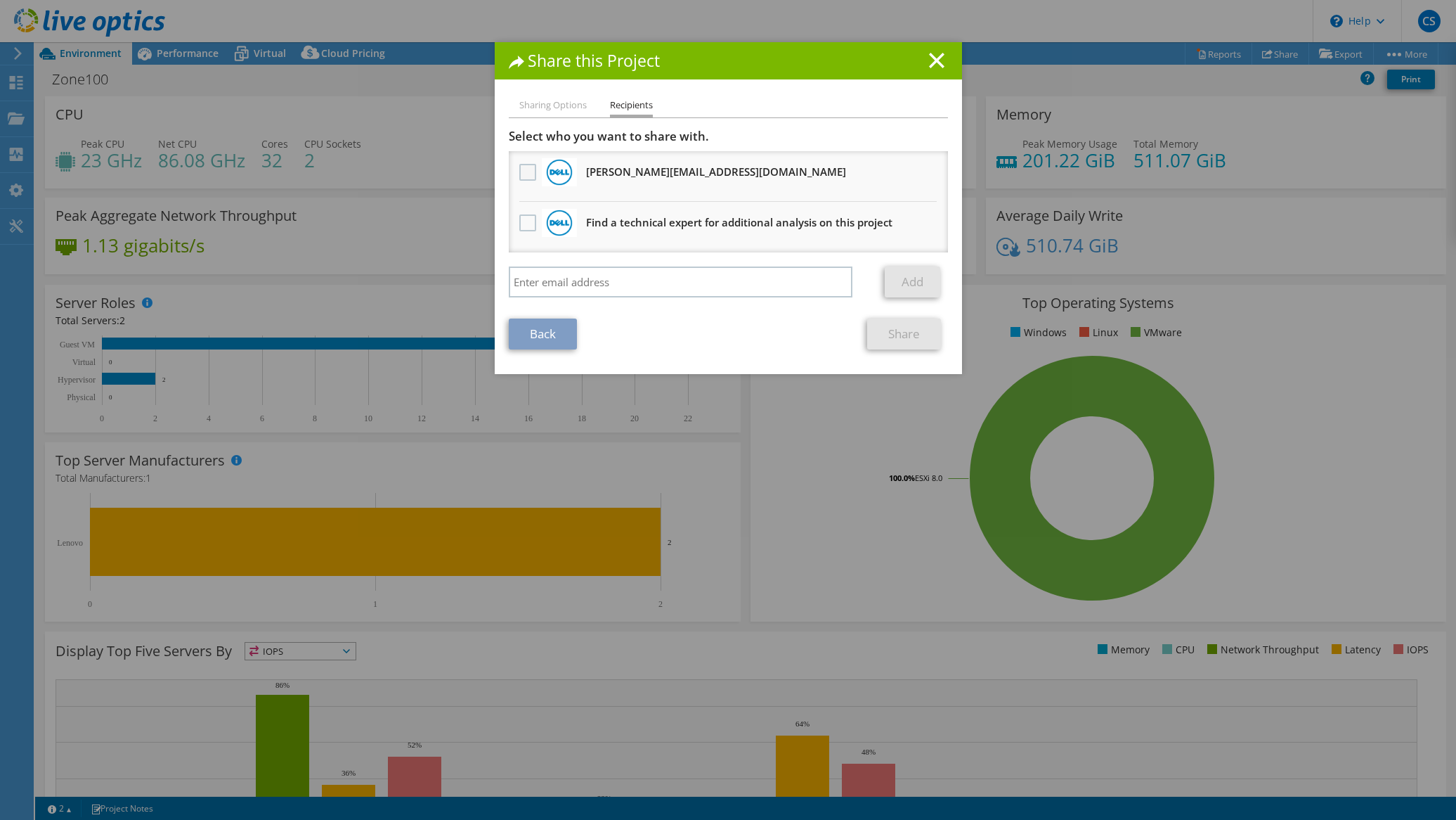
click at [524, 171] on label at bounding box center [529, 172] width 20 height 17
click at [0, 0] on input "checkbox" at bounding box center [0, 0] width 0 height 0
click at [902, 330] on link "Share" at bounding box center [904, 334] width 74 height 31
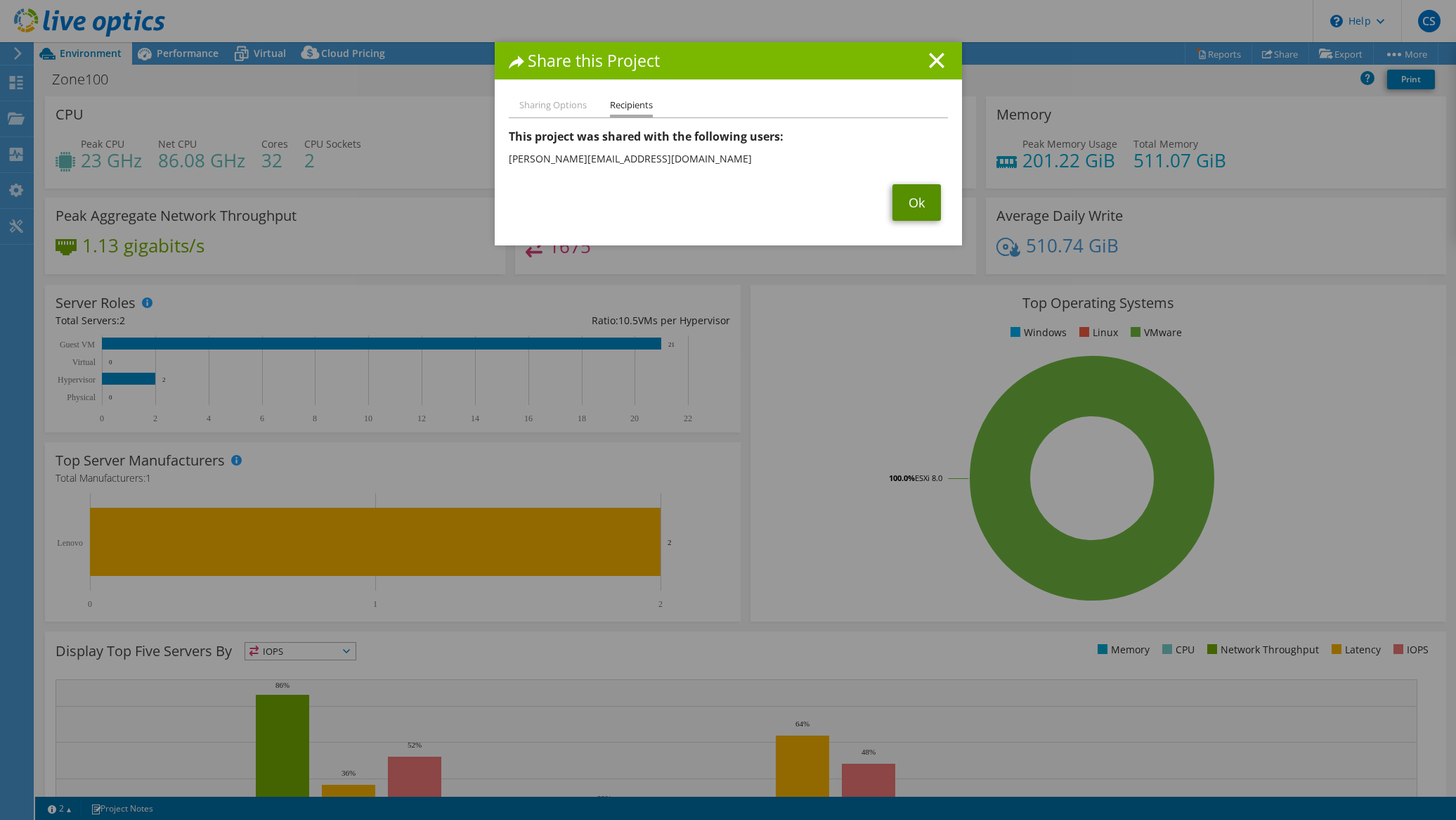
click at [909, 204] on link "Ok" at bounding box center [916, 202] width 49 height 36
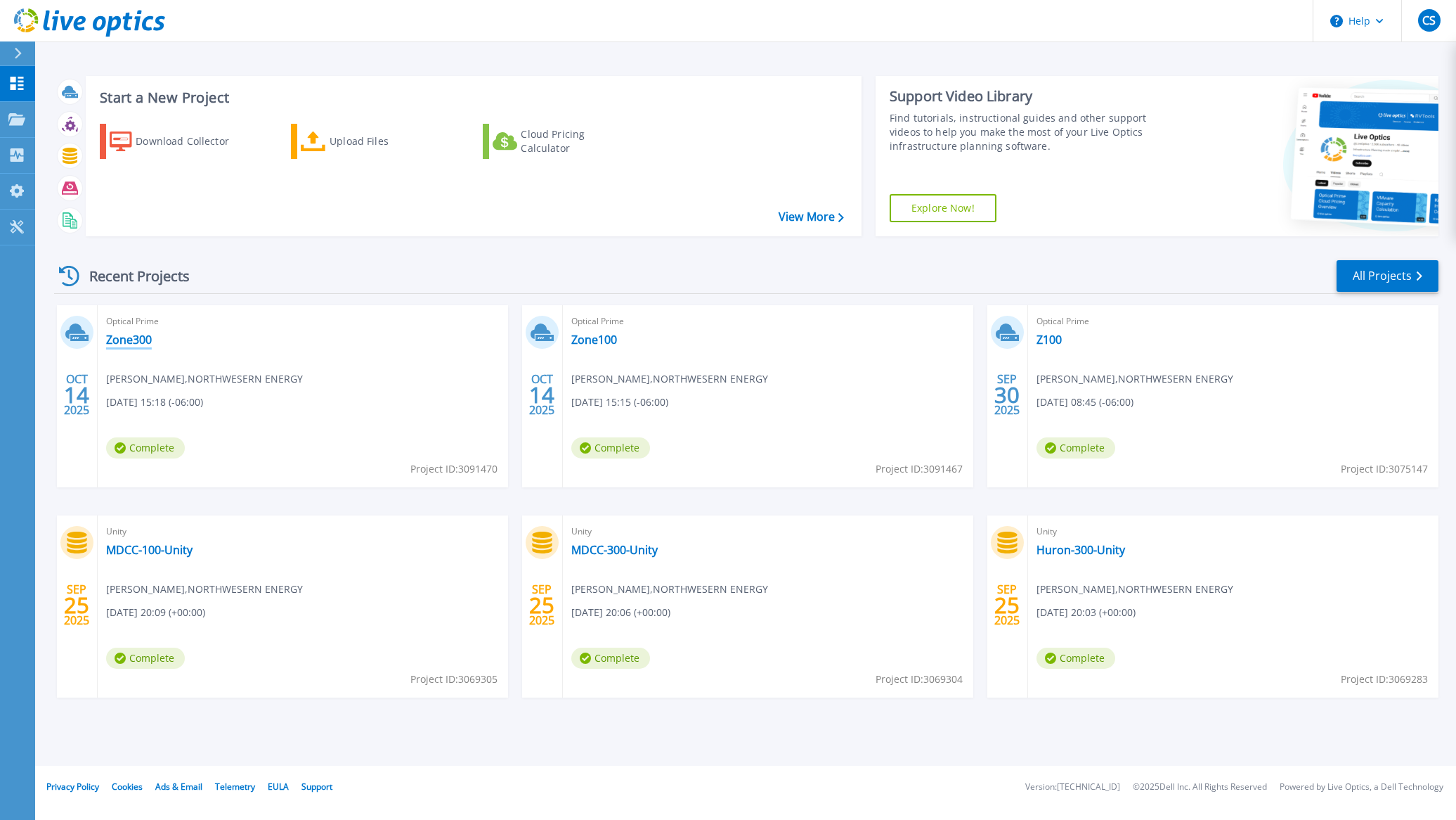
click at [139, 340] on link "Zone300" at bounding box center [129, 340] width 46 height 14
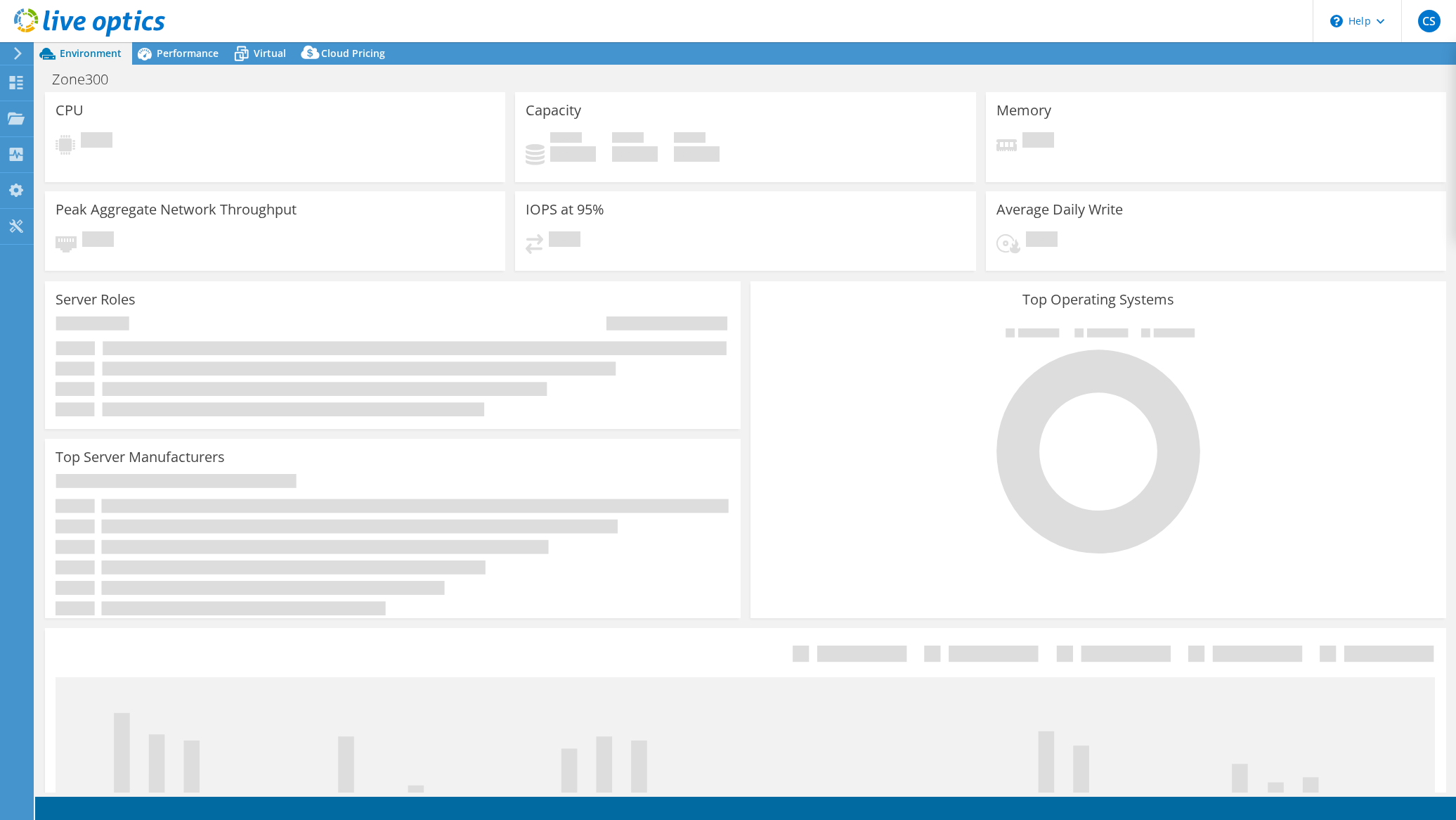
select select "USD"
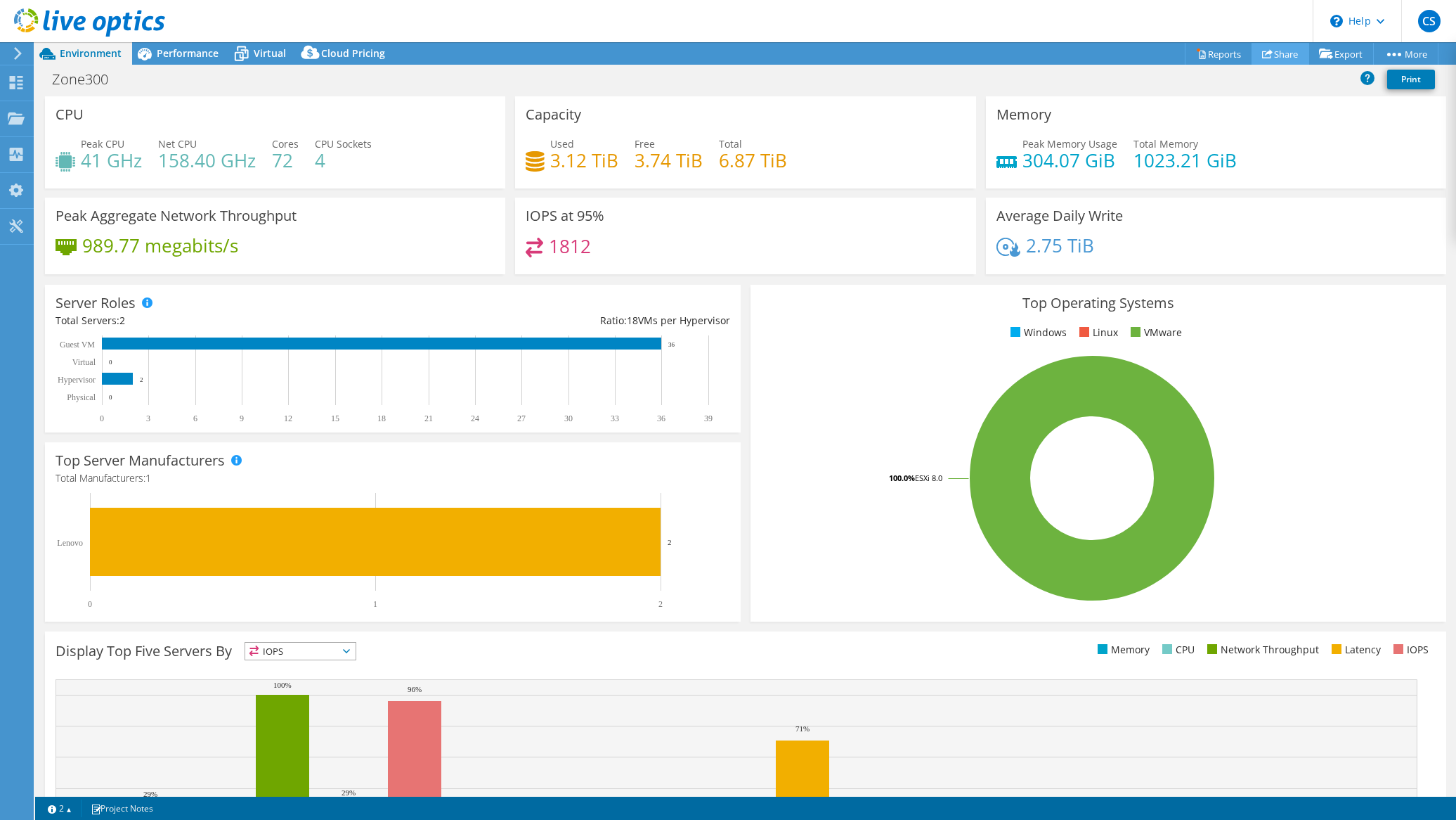
click at [1273, 53] on link "Share" at bounding box center [1280, 54] width 57 height 22
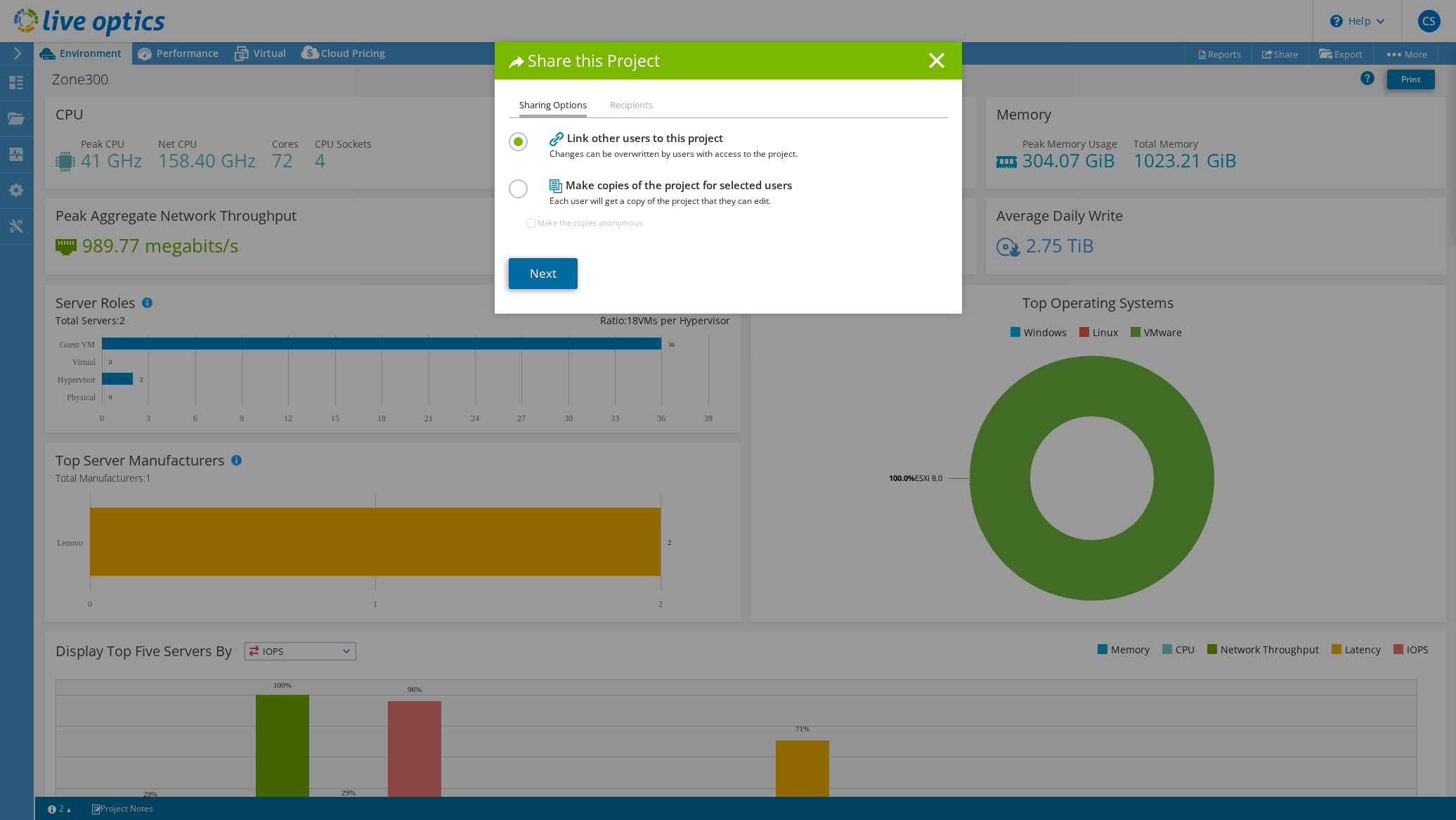
click at [547, 282] on link "Next" at bounding box center [544, 273] width 69 height 31
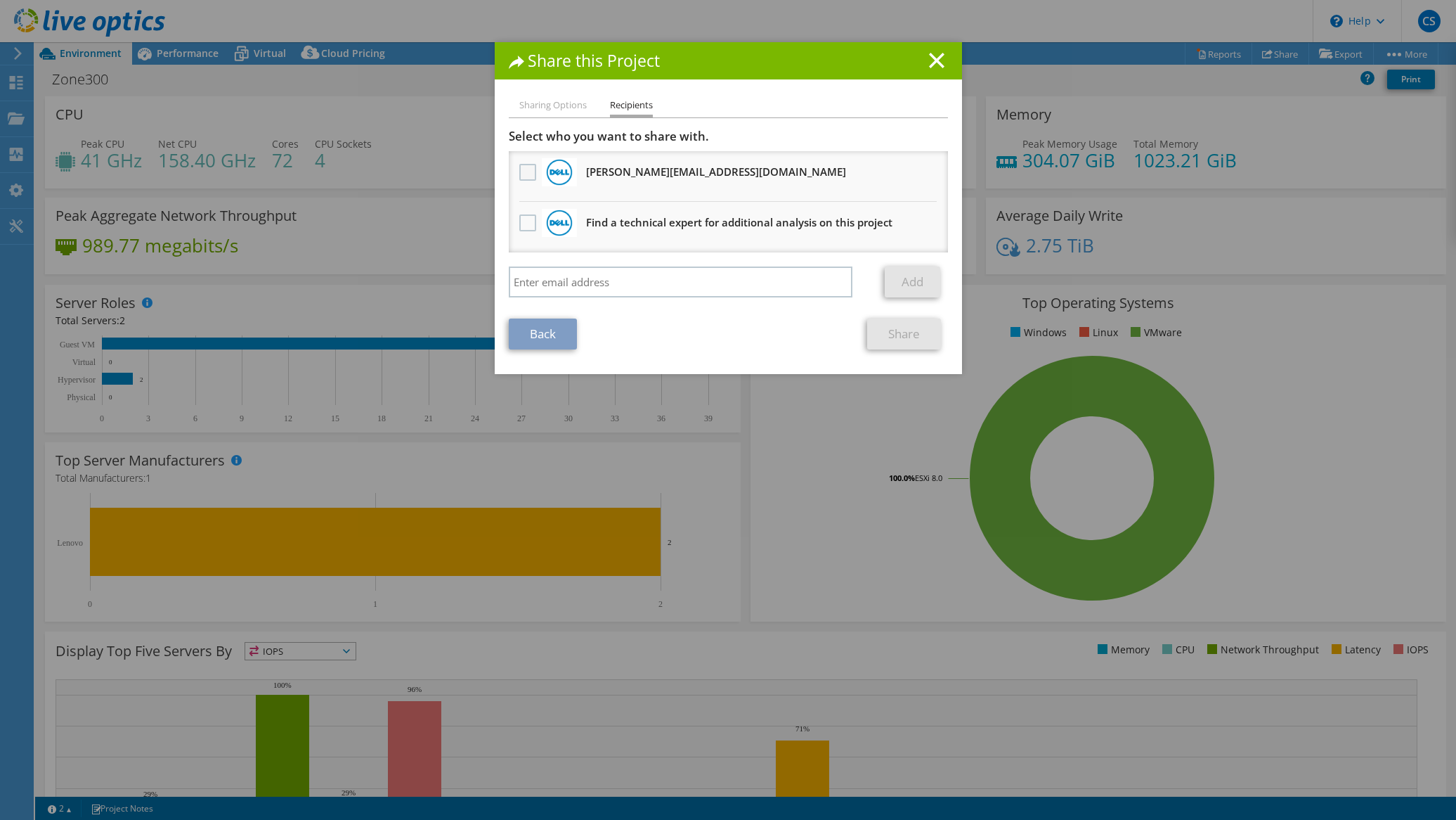
click at [522, 168] on label at bounding box center [529, 172] width 20 height 17
click at [0, 0] on input "checkbox" at bounding box center [0, 0] width 0 height 0
click at [904, 330] on link "Share" at bounding box center [904, 334] width 74 height 31
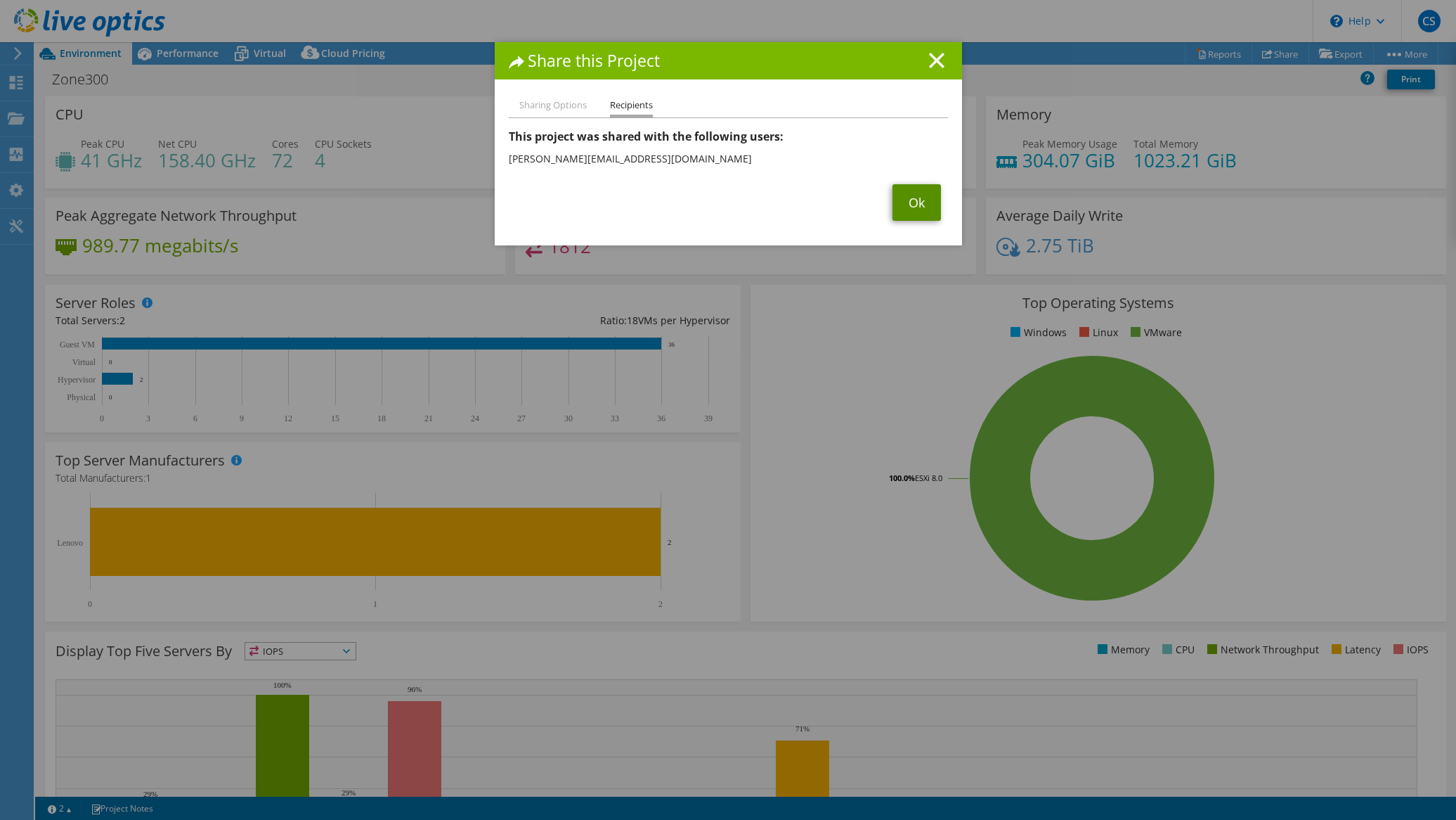
click at [910, 200] on link "Ok" at bounding box center [916, 202] width 49 height 36
